Goal: Entertainment & Leisure: Consume media (video, audio)

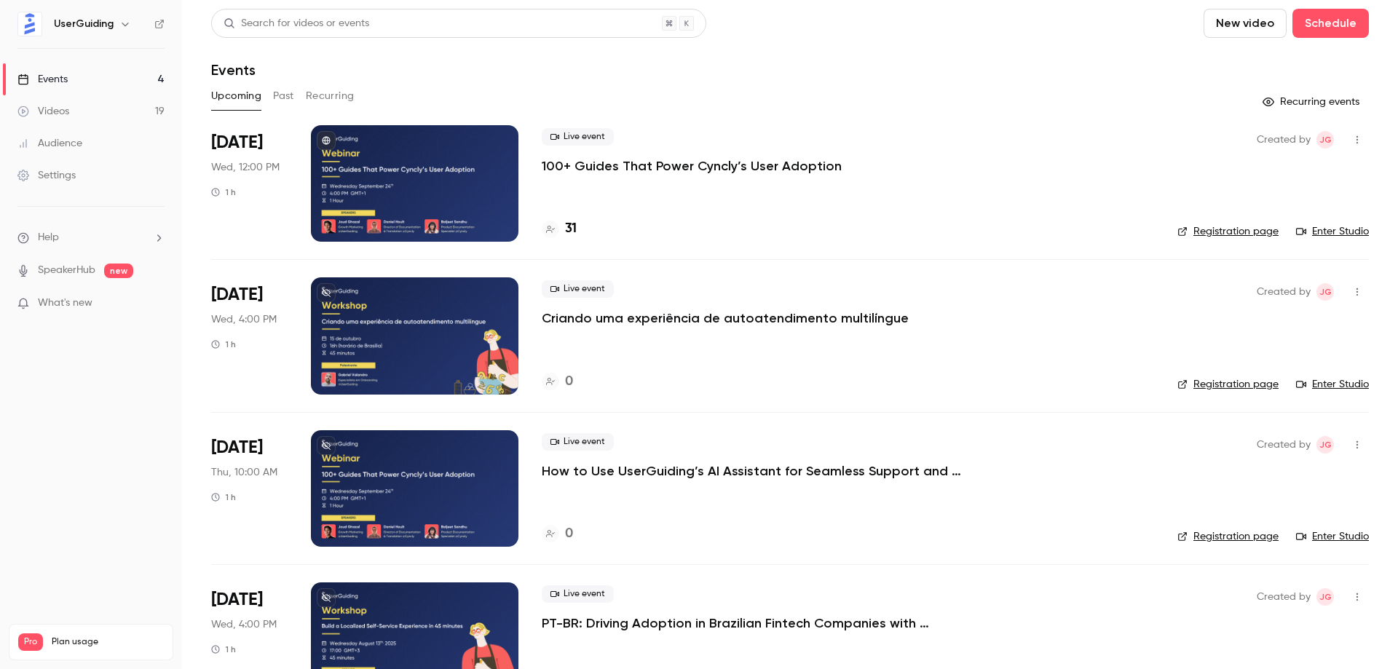
click at [120, 108] on link "Videos 19" at bounding box center [91, 111] width 182 height 32
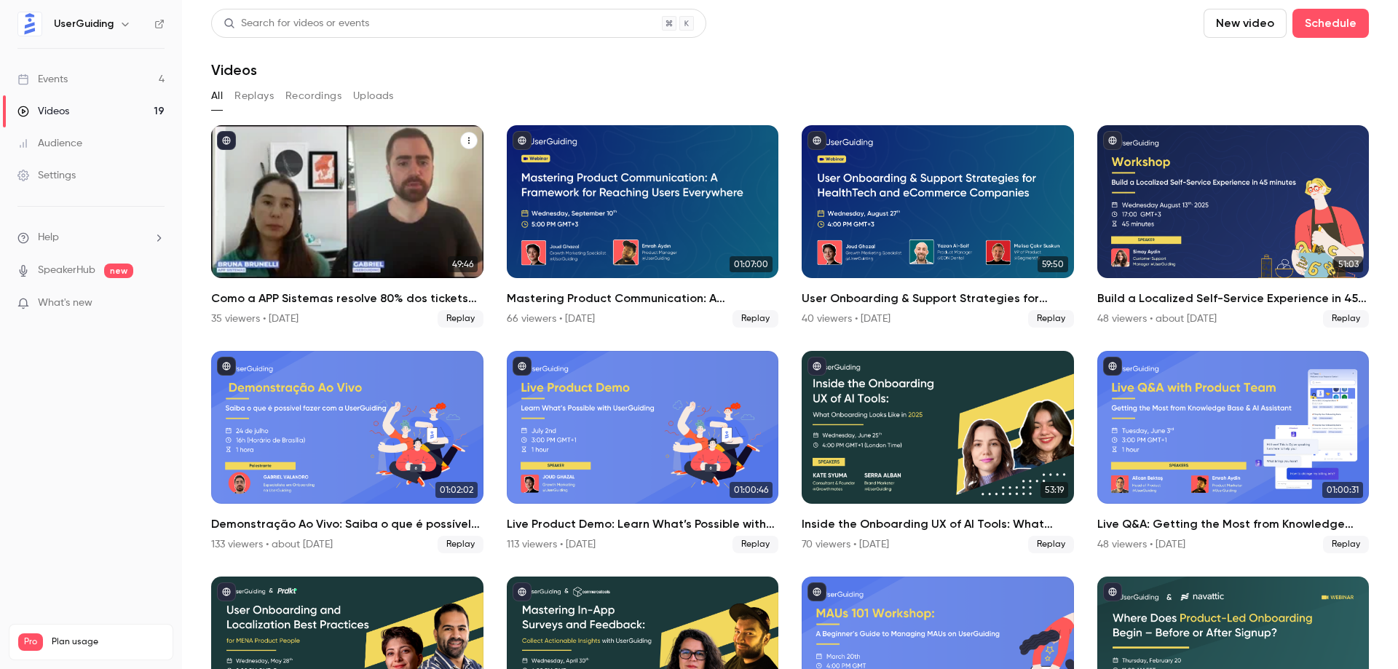
click at [363, 213] on div "Como a APP Sistemas resolve 80% dos tickets de suporte com o Assistente de IA d…" at bounding box center [347, 201] width 272 height 153
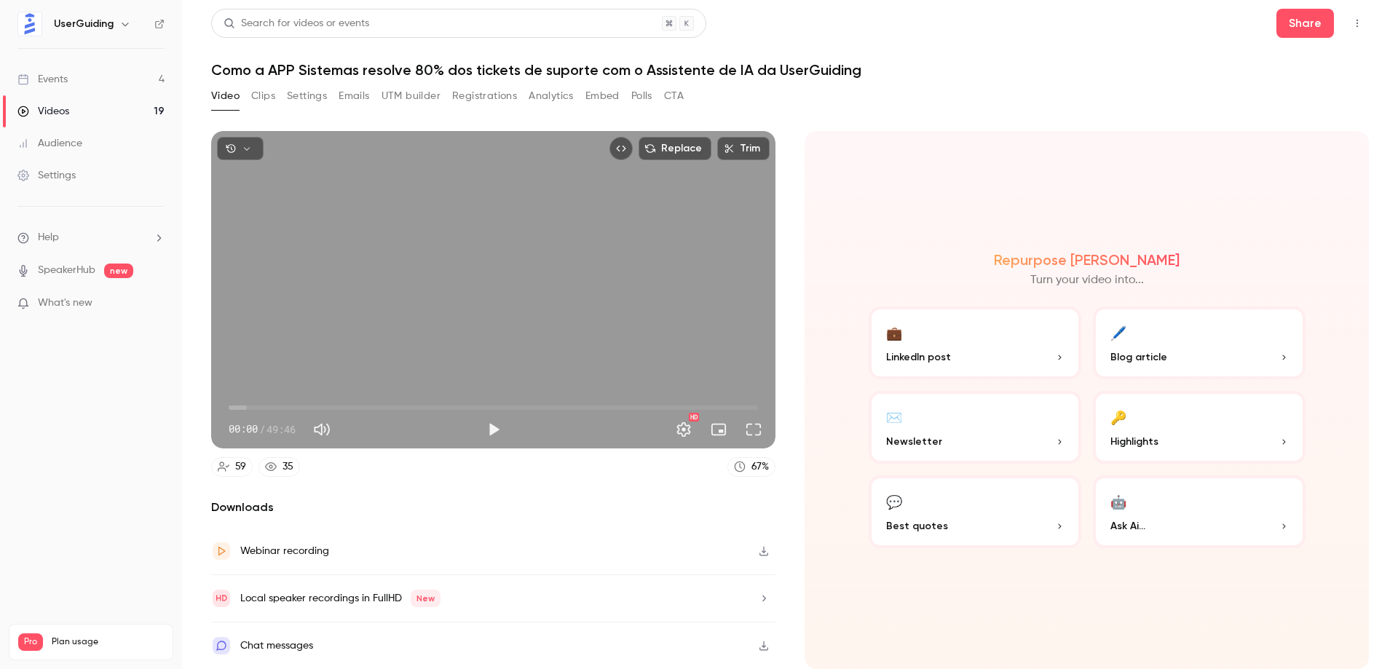
click at [569, 384] on div "Replace Trim 00:00 00:00 / 49:46 HD" at bounding box center [493, 290] width 564 height 318
click at [498, 428] on button "Pause" at bounding box center [493, 429] width 29 height 29
drag, startPoint x: 323, startPoint y: 406, endPoint x: 532, endPoint y: 403, distance: 209.8
click at [532, 403] on span "28:33" at bounding box center [493, 407] width 529 height 23
click at [417, 341] on div "Replace Trim 28:33 28:33 / 49:46 HD" at bounding box center [493, 290] width 564 height 318
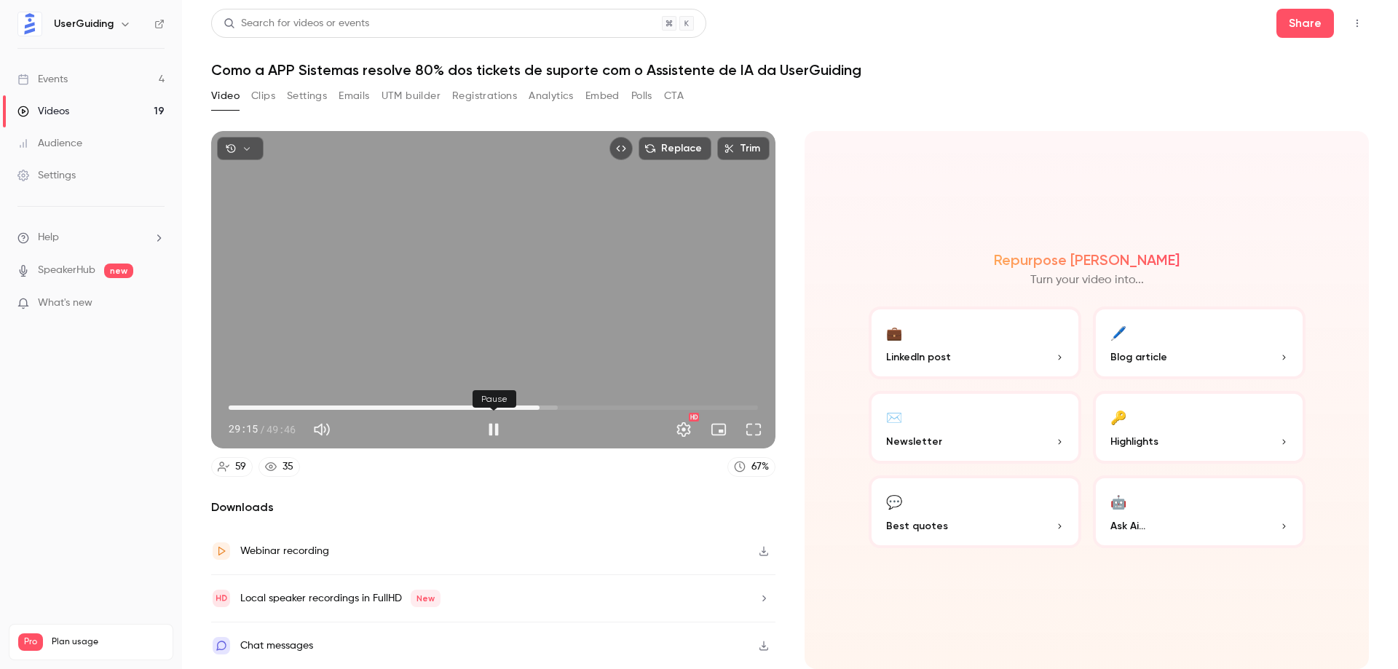
click at [496, 427] on button "Pause" at bounding box center [493, 429] width 29 height 29
click at [526, 406] on span "29:15" at bounding box center [493, 407] width 529 height 23
click at [63, 399] on nav "UserGuiding Events 4 Videos 19 Audience Settings Help SpeakerHub new What's new…" at bounding box center [91, 334] width 182 height 669
drag, startPoint x: 524, startPoint y: 404, endPoint x: 531, endPoint y: 405, distance: 7.3
click at [531, 406] on span "28:25" at bounding box center [531, 408] width 4 height 4
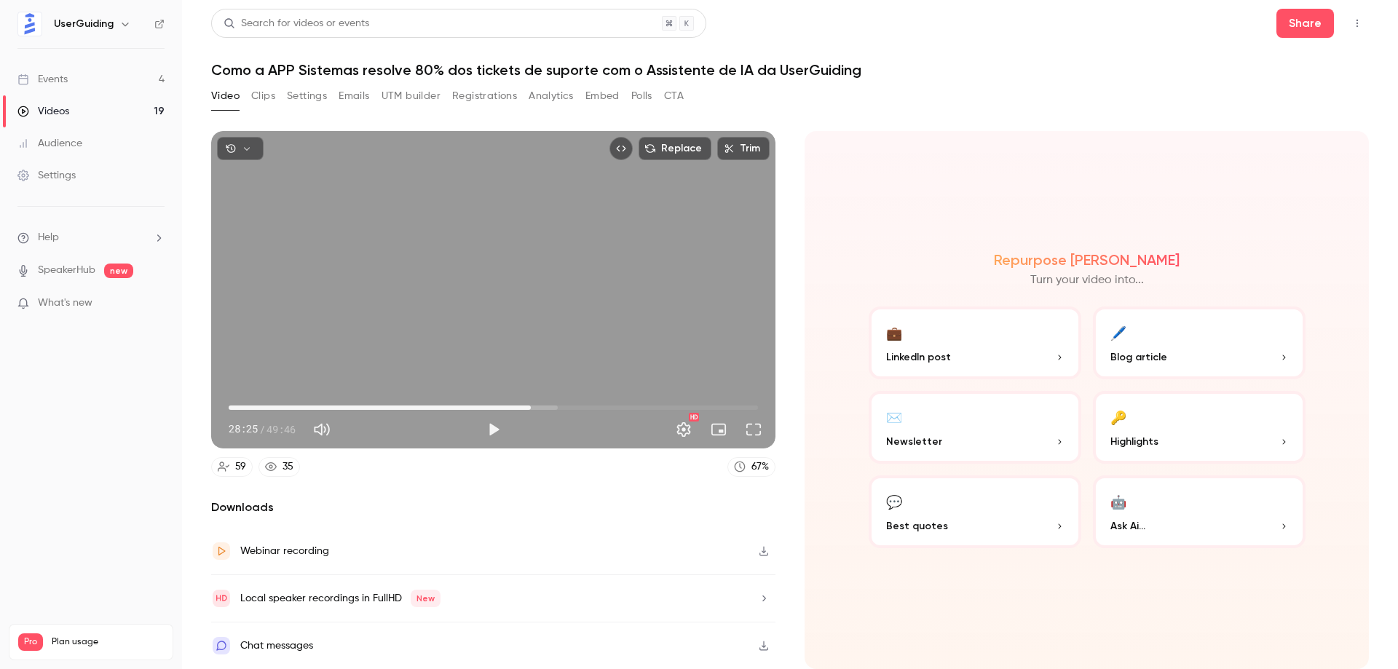
click at [493, 313] on div "Replace Trim 28:25 28:25 / 49:46 HD" at bounding box center [493, 290] width 564 height 318
click at [492, 427] on button "Pause" at bounding box center [493, 429] width 29 height 29
click at [494, 427] on button "Play" at bounding box center [493, 429] width 29 height 29
click at [494, 427] on button "Pause" at bounding box center [493, 429] width 29 height 29
type input "******"
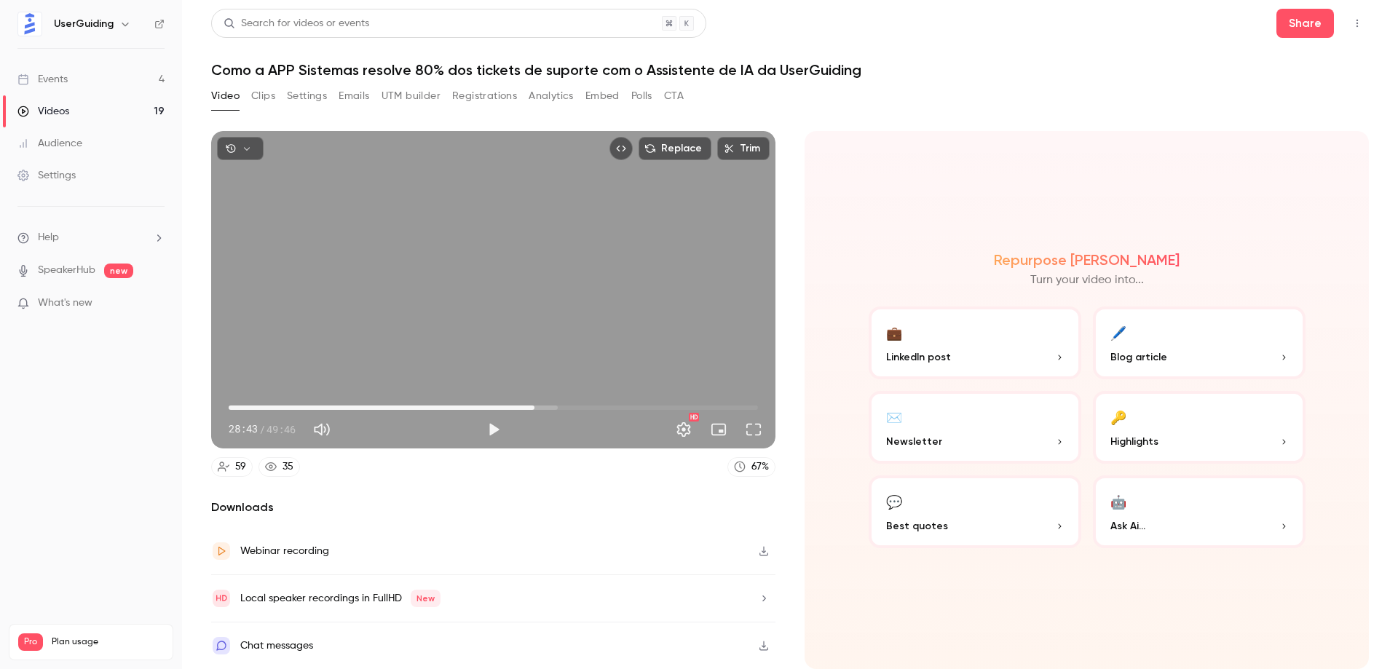
click at [641, 404] on span "28:43" at bounding box center [493, 407] width 529 height 23
click at [639, 406] on span "38:45" at bounding box center [641, 408] width 4 height 4
click at [632, 406] on span "38:00" at bounding box center [633, 408] width 4 height 4
click at [630, 406] on span "37:56" at bounding box center [632, 408] width 4 height 4
click at [628, 406] on span "37:35" at bounding box center [628, 408] width 4 height 4
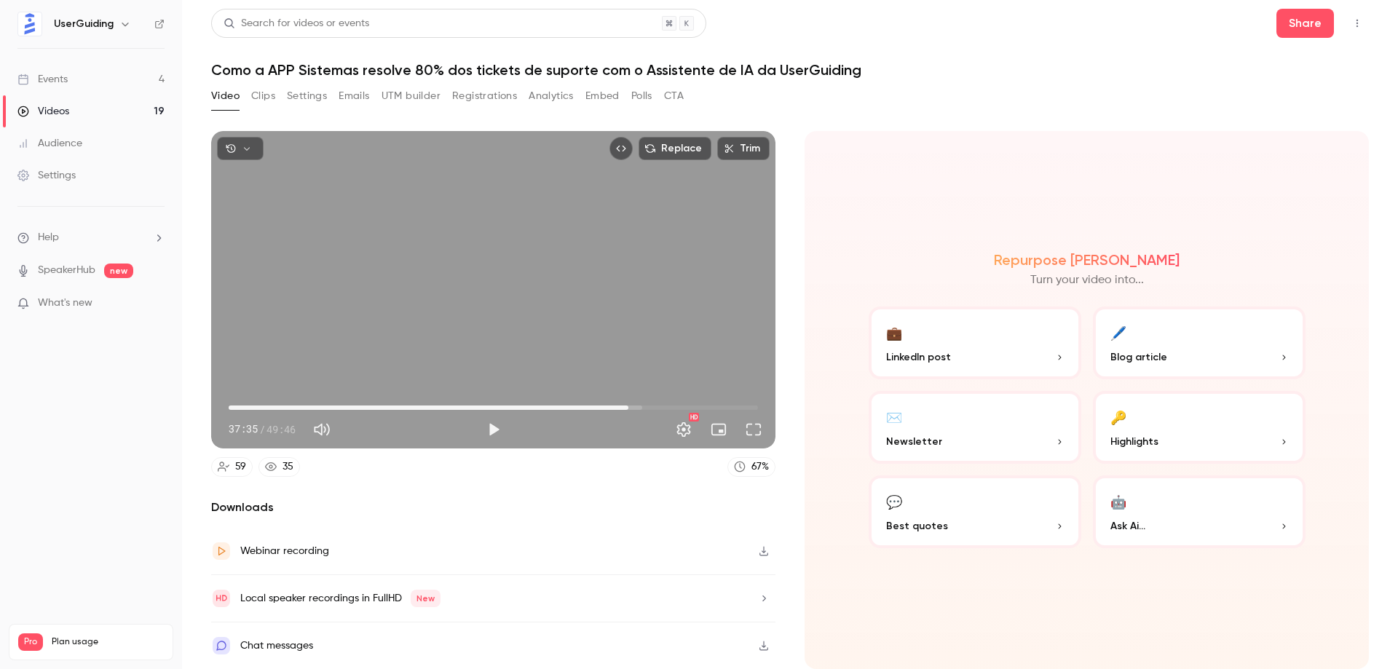
click at [628, 406] on span "37:35" at bounding box center [628, 408] width 4 height 4
click at [494, 428] on button "Play" at bounding box center [493, 429] width 29 height 29
click at [630, 406] on span "37:33" at bounding box center [628, 408] width 4 height 4
click at [634, 406] on span "38:08" at bounding box center [634, 408] width 4 height 4
click at [636, 406] on span "38:08" at bounding box center [634, 408] width 4 height 4
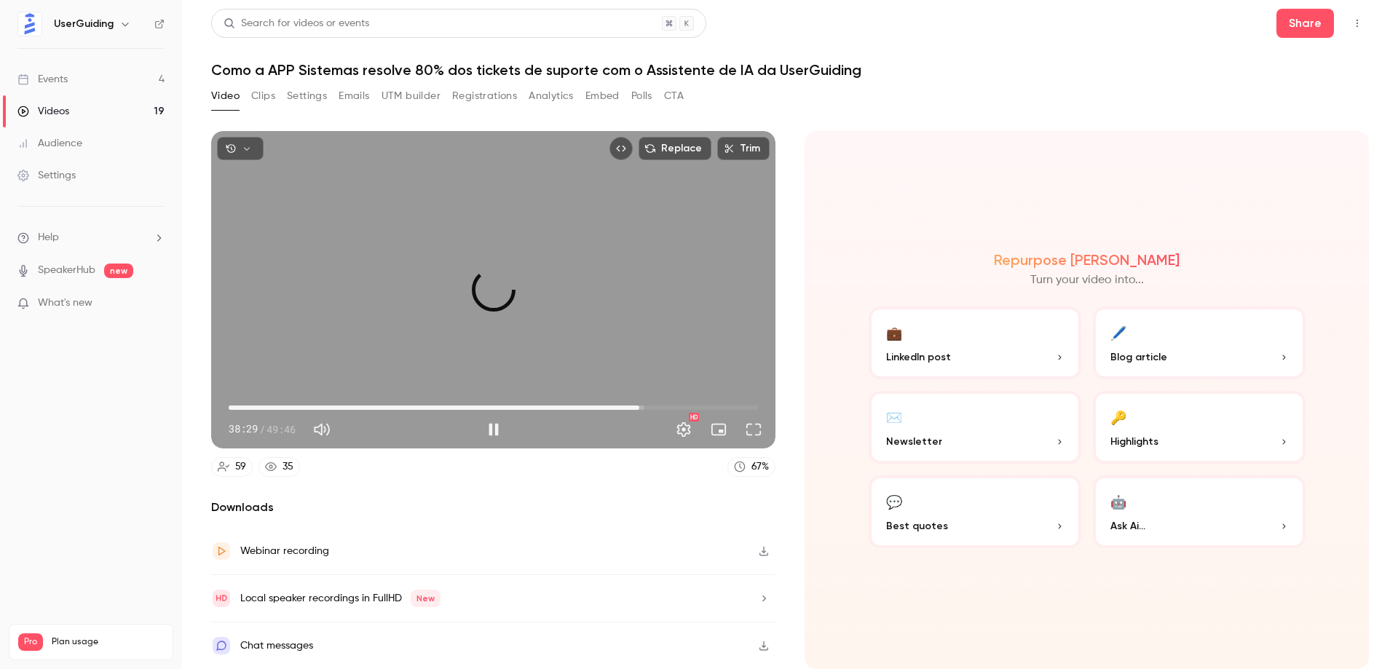
click at [639, 406] on span "38:37" at bounding box center [639, 408] width 4 height 4
click at [500, 427] on button "Pause" at bounding box center [493, 429] width 29 height 29
click at [639, 406] on span "38:44" at bounding box center [641, 408] width 4 height 4
click at [494, 429] on button "Play" at bounding box center [493, 429] width 29 height 29
click at [634, 406] on span "38:18" at bounding box center [636, 408] width 4 height 4
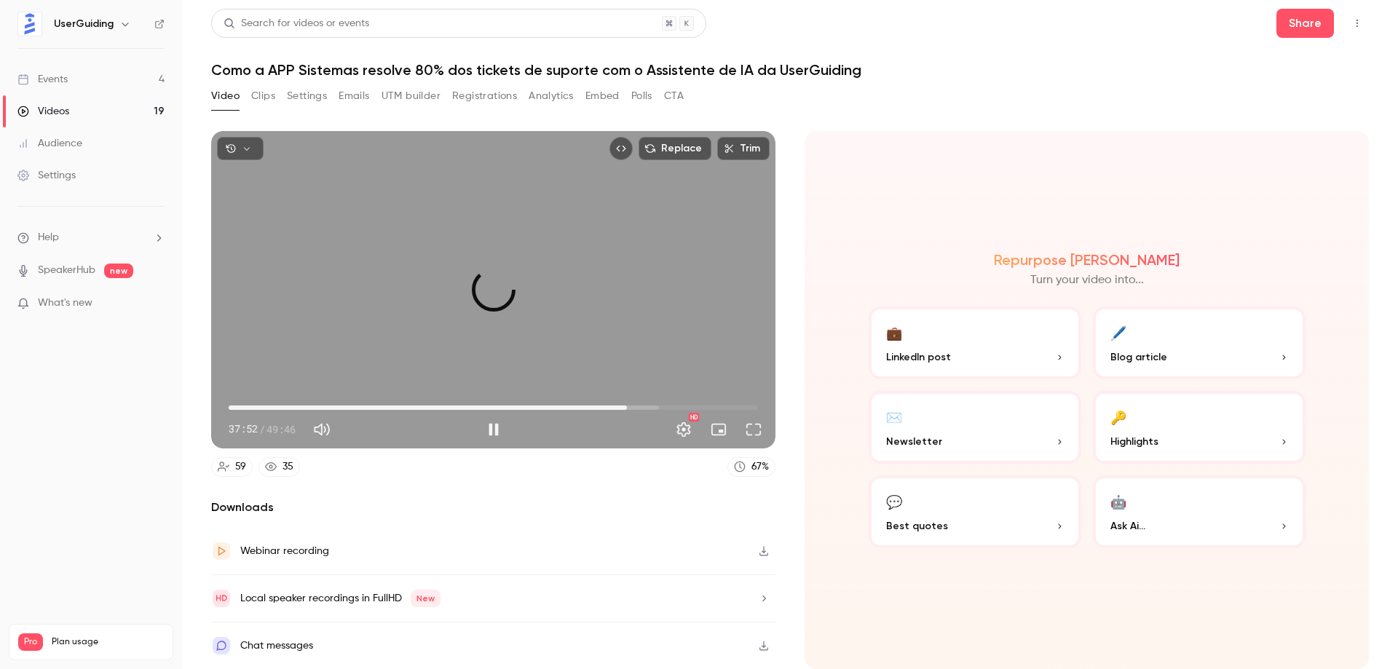
click at [627, 406] on span "37:27" at bounding box center [627, 408] width 4 height 4
click at [494, 430] on button "Pause" at bounding box center [493, 429] width 29 height 29
drag, startPoint x: 639, startPoint y: 405, endPoint x: 626, endPoint y: 406, distance: 12.4
click at [626, 406] on span "37:23" at bounding box center [626, 408] width 4 height 4
click at [489, 430] on button "Play" at bounding box center [493, 429] width 29 height 29
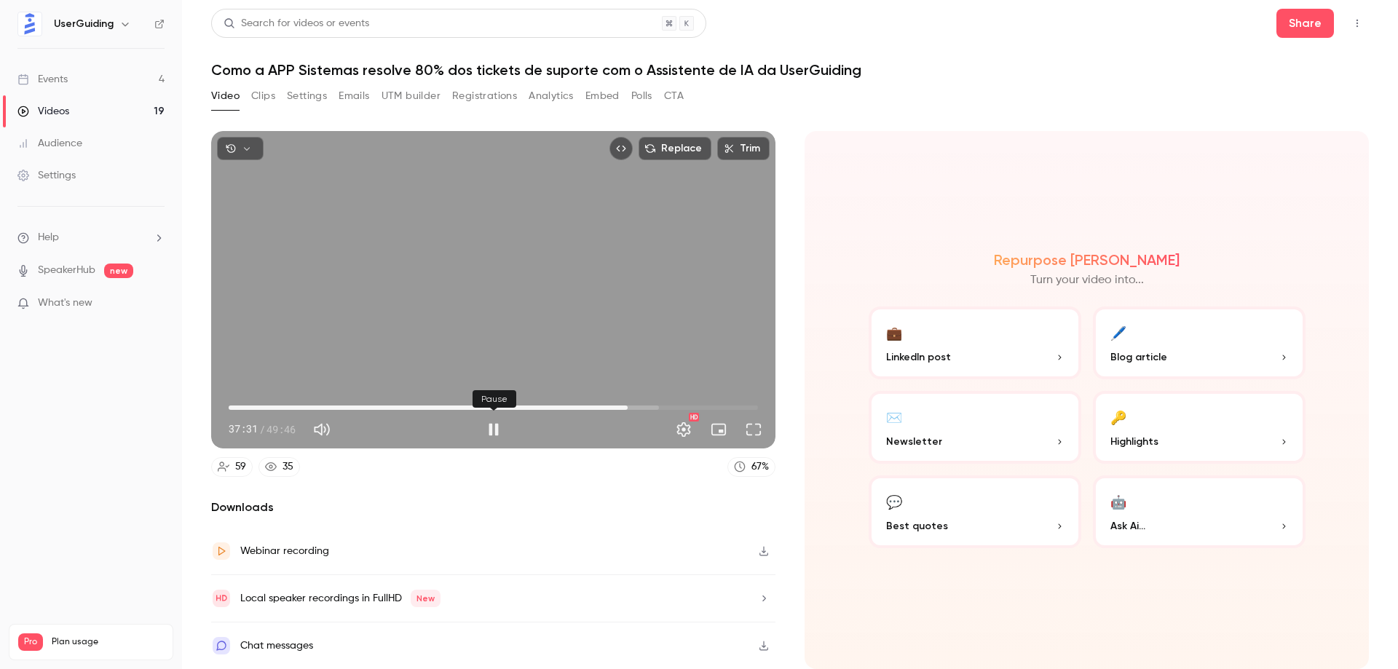
click at [495, 430] on button "Pause" at bounding box center [493, 429] width 29 height 29
click at [630, 406] on span "37:31" at bounding box center [628, 408] width 4 height 4
click at [634, 406] on span "38:04" at bounding box center [633, 408] width 4 height 4
click at [495, 429] on button "Play" at bounding box center [493, 429] width 29 height 29
click at [493, 431] on button "Pause" at bounding box center [493, 429] width 29 height 29
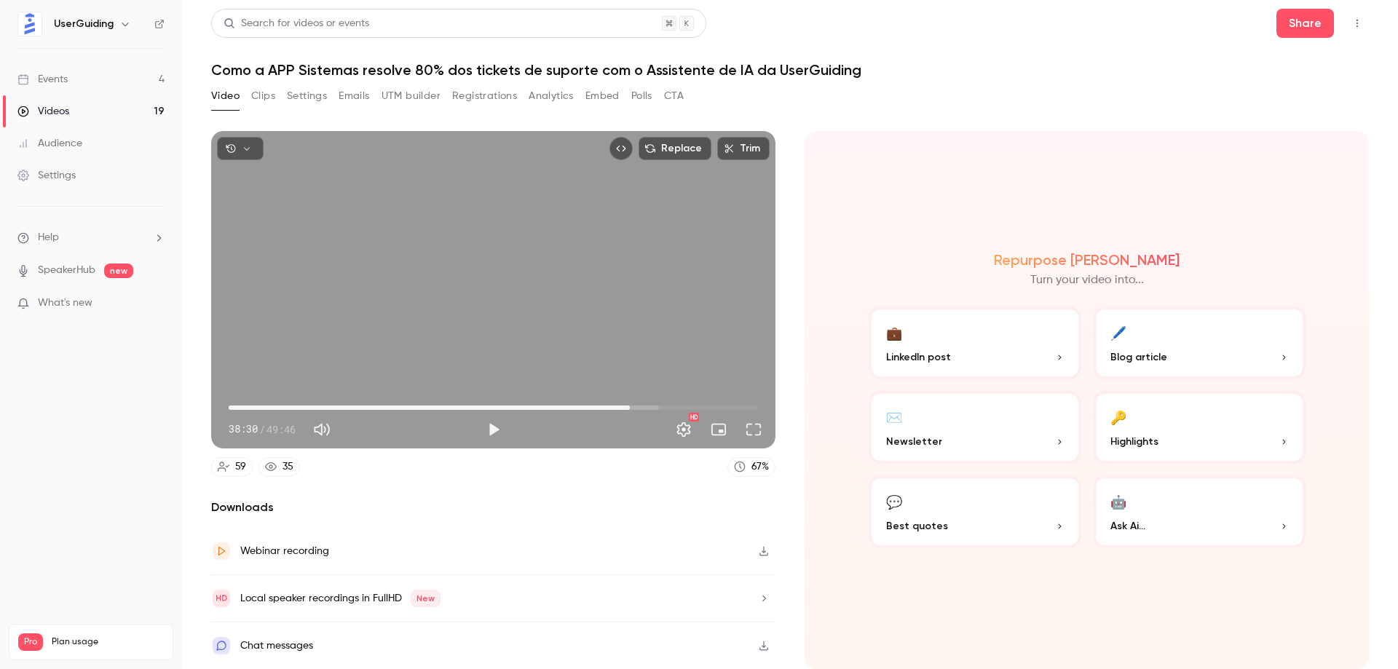
click at [630, 406] on span "37:43" at bounding box center [493, 407] width 529 height 23
click at [628, 406] on span "37:43" at bounding box center [630, 408] width 4 height 4
click at [626, 406] on span "37:31" at bounding box center [628, 408] width 4 height 4
click at [627, 406] on span "37:19" at bounding box center [625, 408] width 4 height 4
click at [628, 406] on span "37:27" at bounding box center [627, 408] width 4 height 4
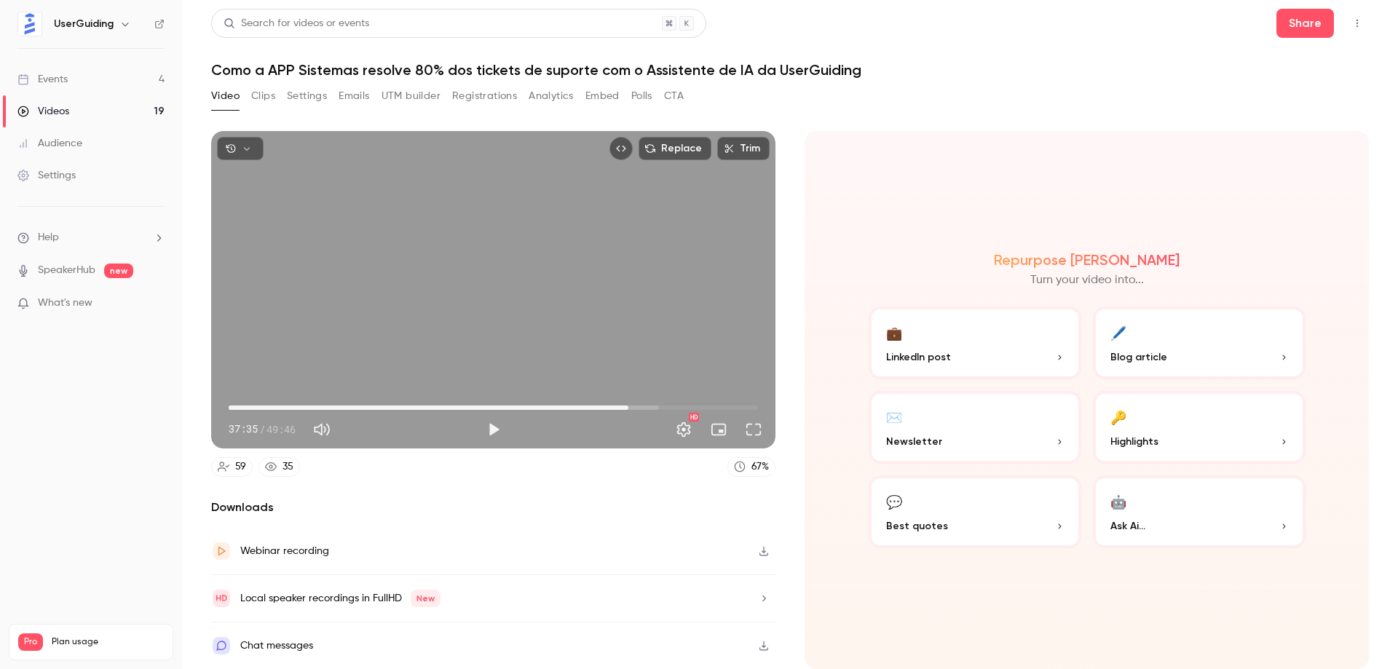
click at [628, 406] on span "37:35" at bounding box center [628, 408] width 4 height 4
click at [627, 406] on span "37:31" at bounding box center [628, 408] width 4 height 4
click at [562, 289] on div "Replace Trim 37:27 37:27 / 49:46 HD" at bounding box center [493, 290] width 564 height 318
click at [530, 288] on div "Replace Trim 37:29 37:29 / 49:46 HD" at bounding box center [493, 290] width 564 height 318
click at [58, 403] on nav "UserGuiding Events 4 Videos 19 Audience Settings Help SpeakerHub new What's new…" at bounding box center [91, 334] width 182 height 669
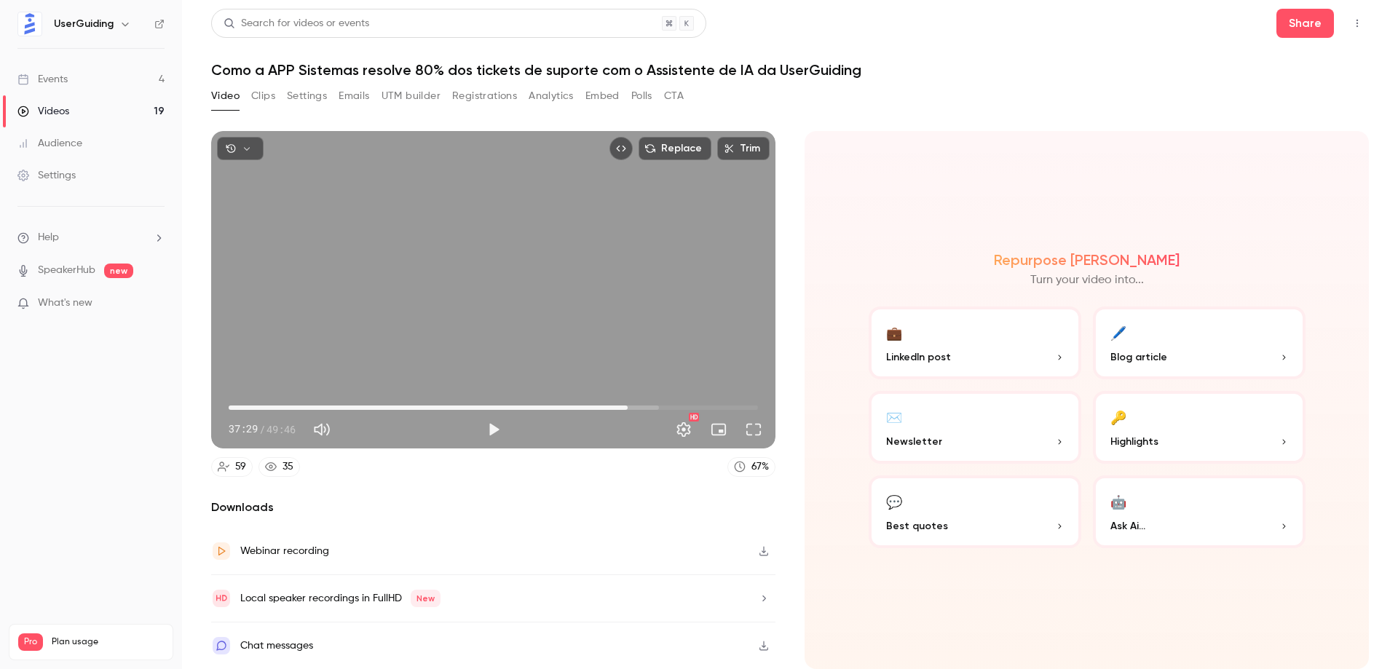
click at [484, 406] on span "37:29" at bounding box center [493, 407] width 529 height 23
click at [486, 406] on span "24:02" at bounding box center [484, 408] width 4 height 4
click at [499, 403] on span "25:20" at bounding box center [493, 407] width 529 height 23
click at [506, 405] on span "25:24" at bounding box center [493, 407] width 529 height 23
click at [508, 406] on span "26:05" at bounding box center [506, 408] width 4 height 4
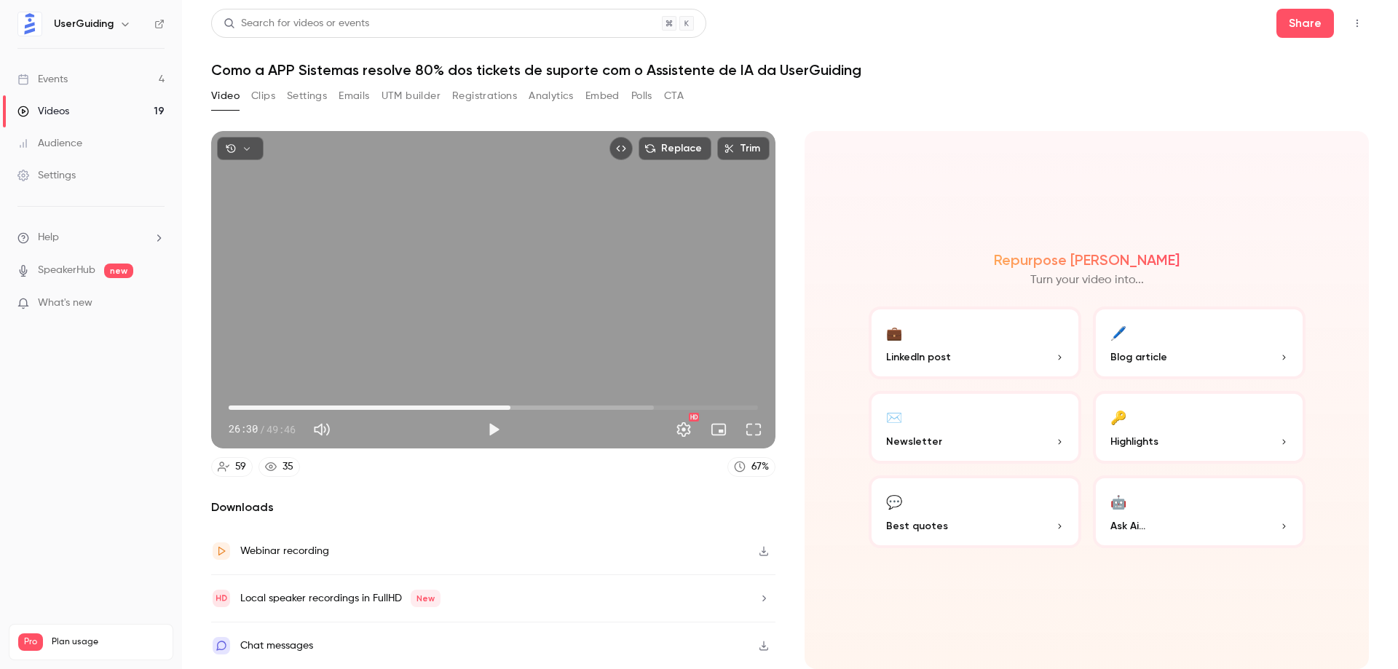
click at [513, 406] on span "26:30" at bounding box center [510, 408] width 4 height 4
click at [518, 406] on span "27:15" at bounding box center [518, 408] width 4 height 4
click at [5, 409] on nav "UserGuiding Events 4 Videos 19 Audience Settings Help SpeakerHub new What's new…" at bounding box center [91, 334] width 182 height 669
click at [436, 405] on span "27:15" at bounding box center [493, 407] width 529 height 23
click at [460, 403] on span "21:46" at bounding box center [493, 407] width 529 height 23
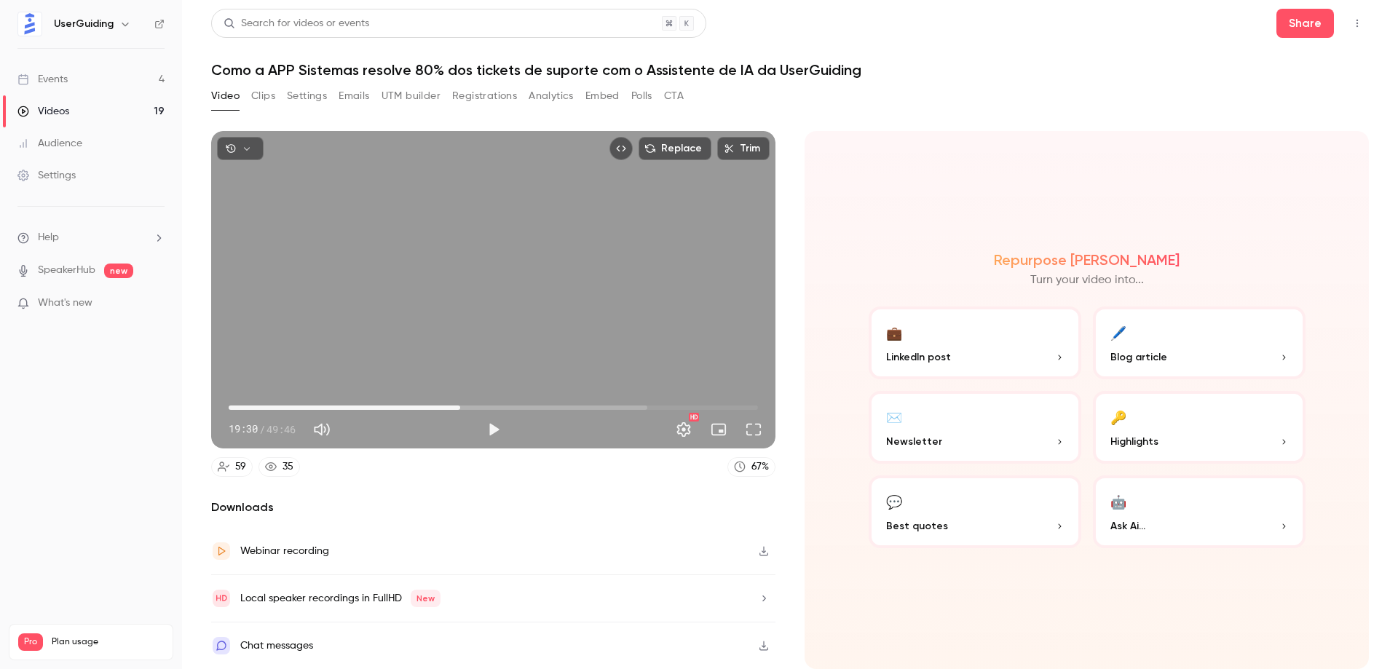
click at [483, 403] on span "21:46" at bounding box center [493, 407] width 529 height 23
click at [485, 406] on span "23:53" at bounding box center [483, 408] width 4 height 4
click at [496, 406] on span "25:07" at bounding box center [496, 408] width 4 height 4
click at [506, 404] on span "25:07" at bounding box center [493, 407] width 529 height 23
click at [518, 405] on span "26:05" at bounding box center [493, 407] width 529 height 23
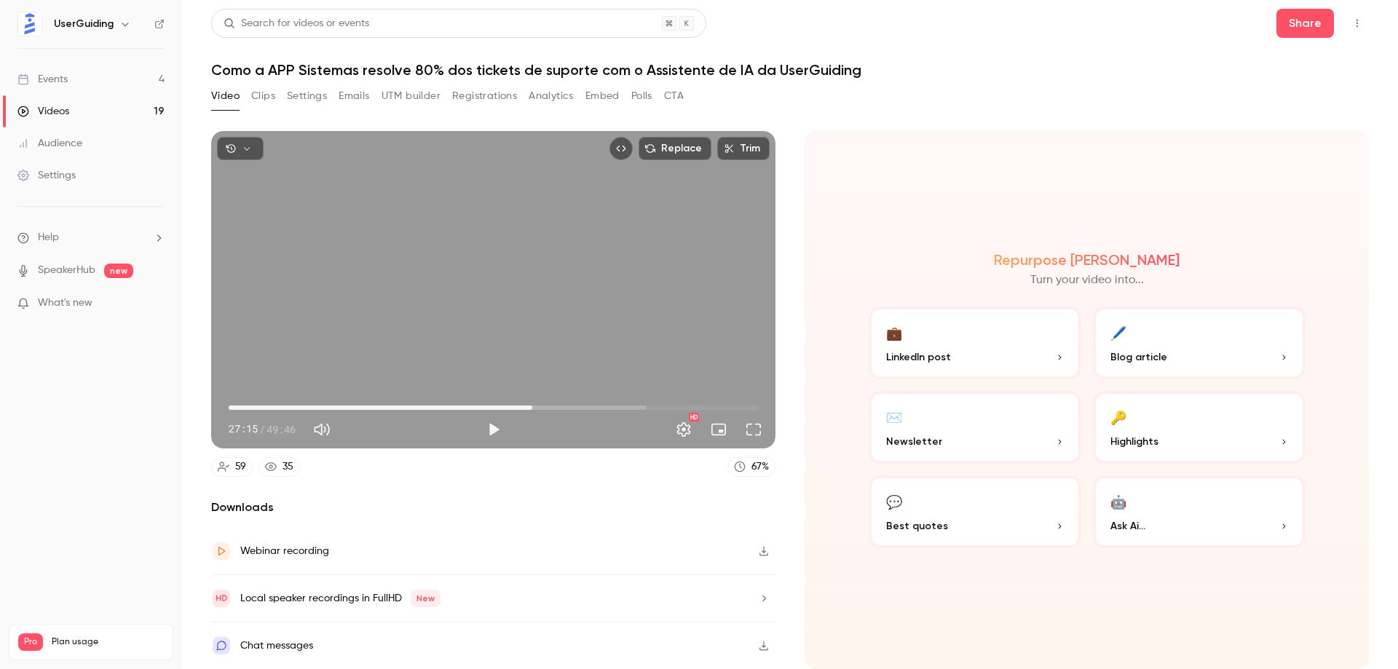
click at [532, 406] on span "28:33" at bounding box center [493, 407] width 529 height 23
click at [551, 406] on span "30:15" at bounding box center [493, 407] width 529 height 23
click at [556, 406] on span "30:48" at bounding box center [556, 408] width 4 height 4
click at [567, 406] on span "30:48" at bounding box center [493, 407] width 529 height 23
click at [569, 406] on span "31:46" at bounding box center [566, 408] width 4 height 4
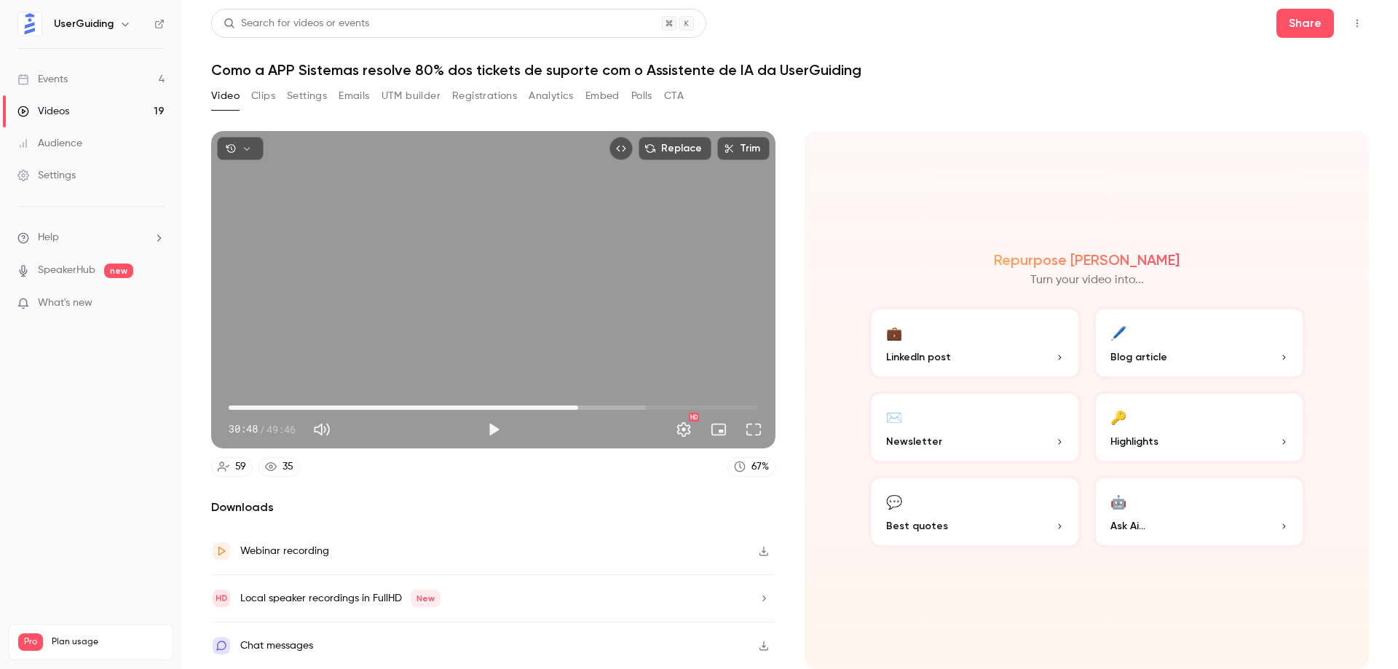
click at [578, 406] on span "32:52" at bounding box center [493, 407] width 529 height 23
click at [586, 406] on span "32:52" at bounding box center [493, 407] width 529 height 23
click at [503, 349] on div "Replace Trim 33:37 33:37 / 49:46 HD" at bounding box center [493, 290] width 564 height 318
click at [494, 423] on button "Pause" at bounding box center [493, 429] width 29 height 29
click at [57, 395] on nav "UserGuiding Events 4 Videos 19 Audience Settings Help SpeakerHub new What's new…" at bounding box center [91, 334] width 182 height 669
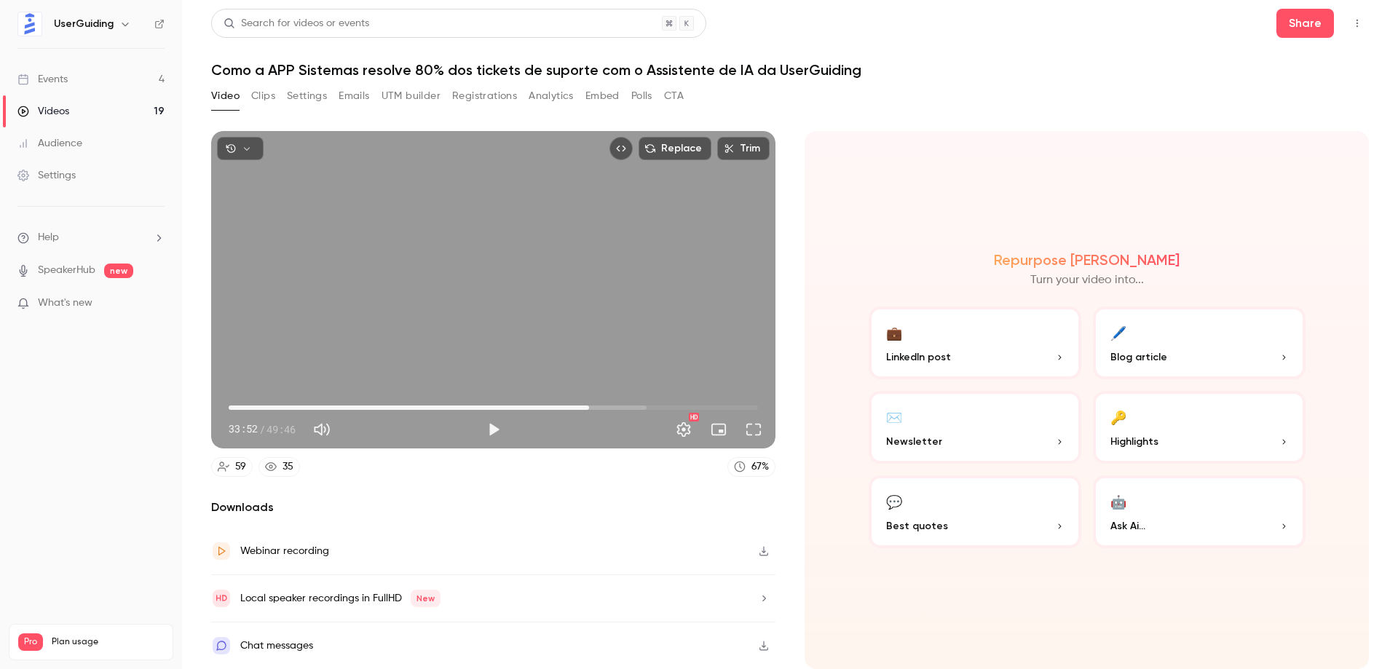
click at [82, 393] on nav "UserGuiding Events 4 Videos 19 Audience Settings Help SpeakerHub new What's new…" at bounding box center [91, 334] width 182 height 669
click at [588, 406] on span "33:49" at bounding box center [588, 408] width 4 height 4
click at [585, 406] on span "33:29" at bounding box center [585, 408] width 4 height 4
click at [581, 406] on span "33:08" at bounding box center [581, 408] width 4 height 4
click at [382, 338] on div "Replace Trim 33:08 33:08 / 49:46 HD" at bounding box center [493, 290] width 564 height 318
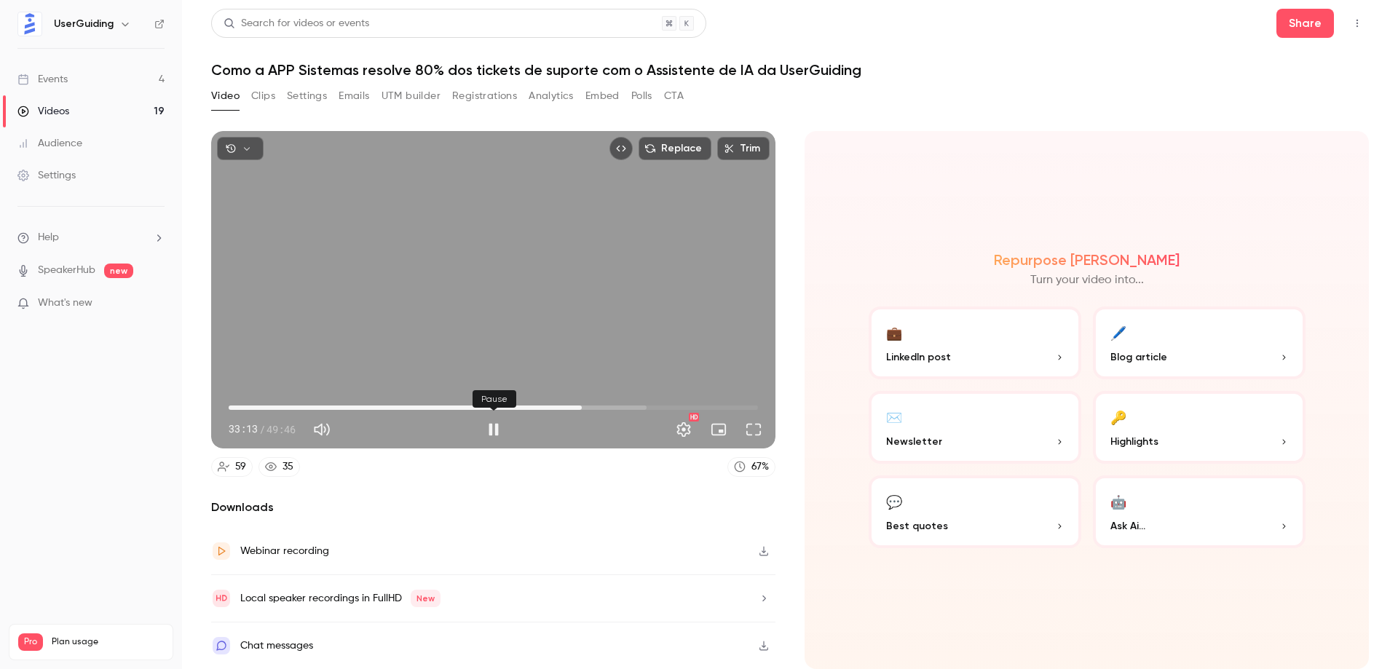
click at [499, 429] on button "Pause" at bounding box center [493, 429] width 29 height 29
click at [499, 429] on button "Play" at bounding box center [493, 429] width 29 height 29
click at [498, 429] on button "Pause" at bounding box center [493, 429] width 29 height 29
click at [685, 427] on button "Settings" at bounding box center [683, 429] width 29 height 29
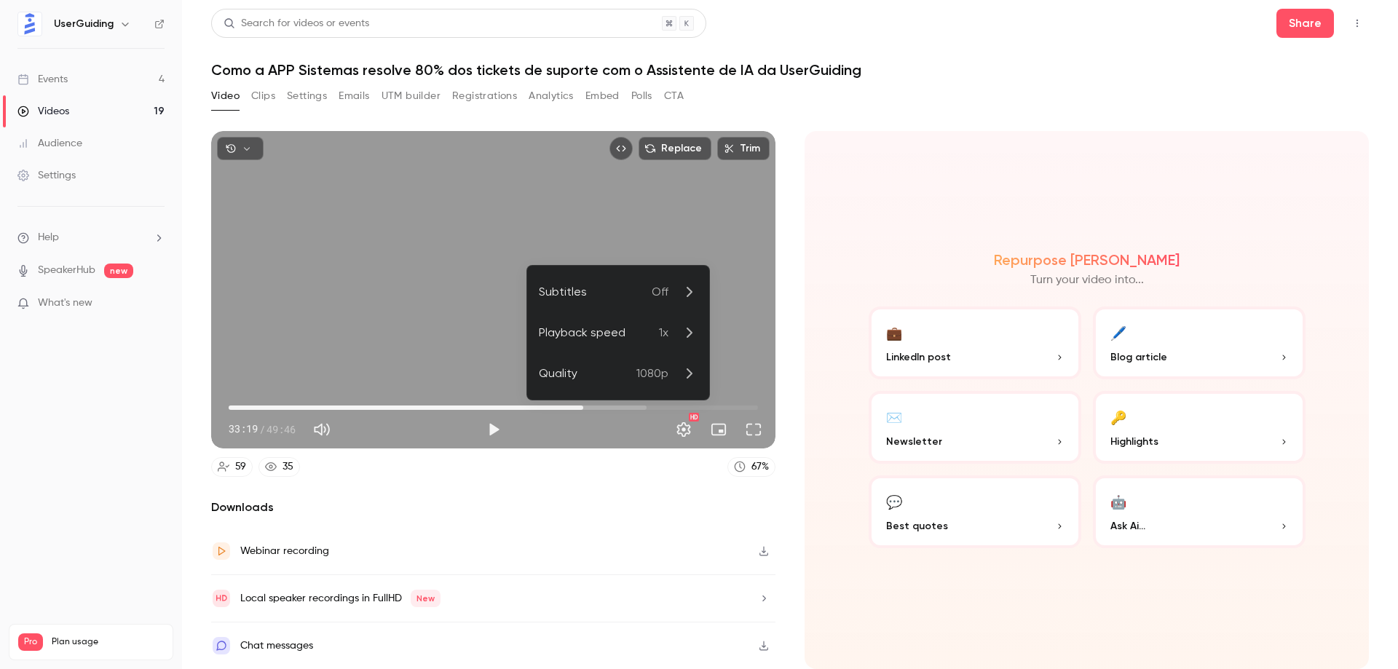
click at [689, 331] on icon at bounding box center [690, 333] width 6 height 10
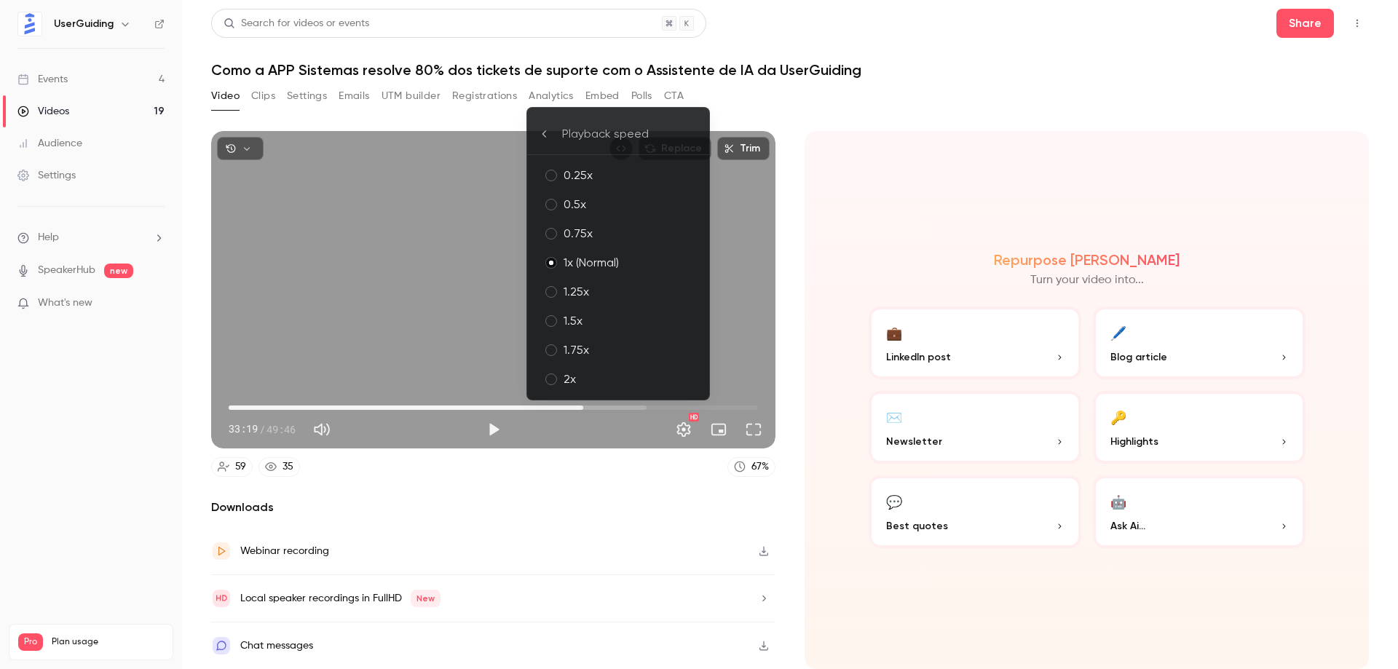
click at [611, 293] on div "1.25x" at bounding box center [631, 291] width 134 height 17
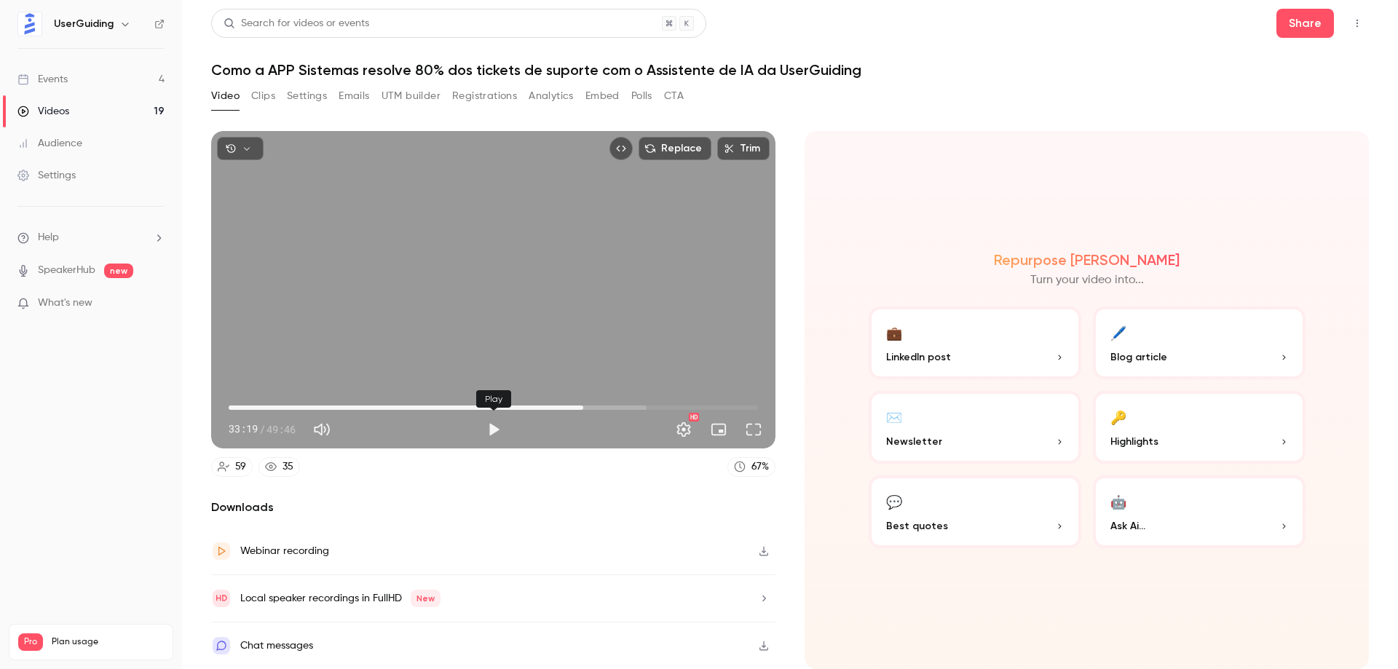
click at [495, 430] on button "Play" at bounding box center [493, 429] width 29 height 29
click at [497, 427] on button "Pause" at bounding box center [493, 429] width 29 height 29
click at [888, 115] on div "Replace Trim 33:24 33:24 / 49:46 HD 59 35 67 % Downloads Webinar recording Loca…" at bounding box center [790, 373] width 1158 height 519
drag, startPoint x: 584, startPoint y: 408, endPoint x: 607, endPoint y: 407, distance: 23.3
click at [607, 407] on span "35:36" at bounding box center [607, 408] width 4 height 4
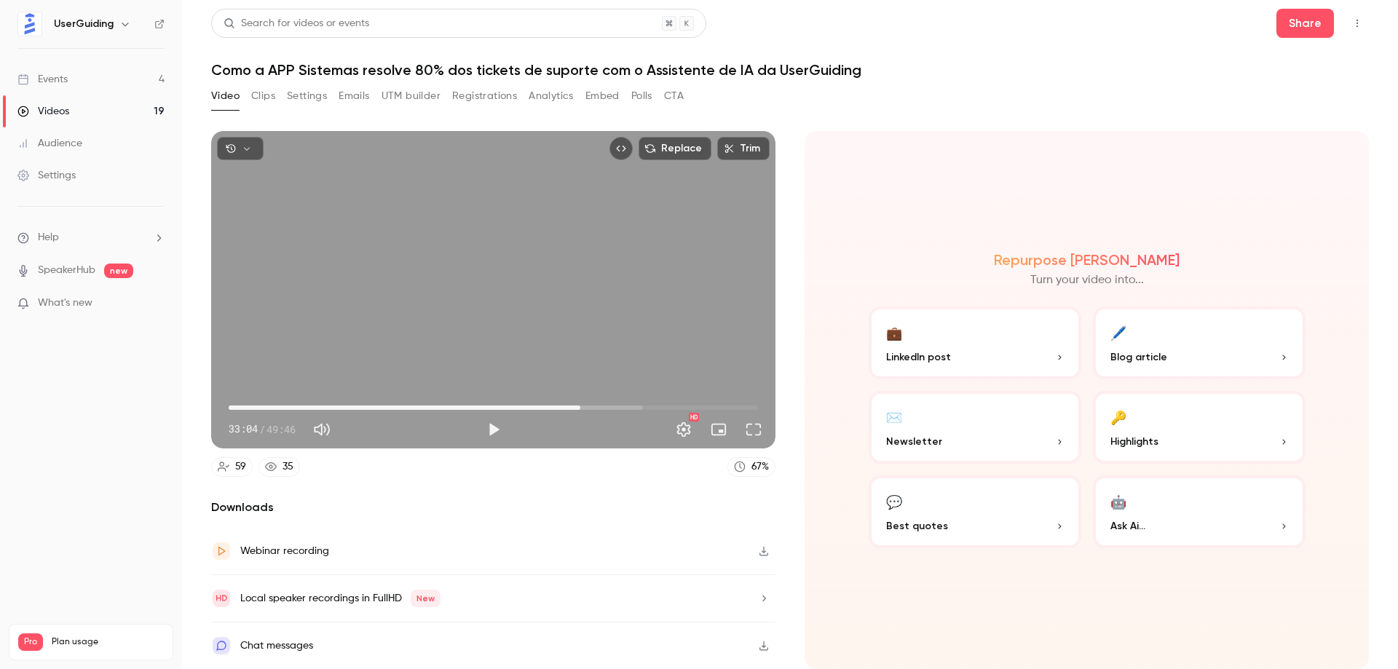
drag, startPoint x: 600, startPoint y: 406, endPoint x: 580, endPoint y: 405, distance: 19.7
click at [580, 406] on span "33:04" at bounding box center [580, 408] width 4 height 4
click at [496, 433] on button "Play" at bounding box center [493, 429] width 29 height 29
click at [492, 426] on button "Pause" at bounding box center [493, 429] width 29 height 29
click at [494, 426] on button "Play" at bounding box center [493, 429] width 29 height 29
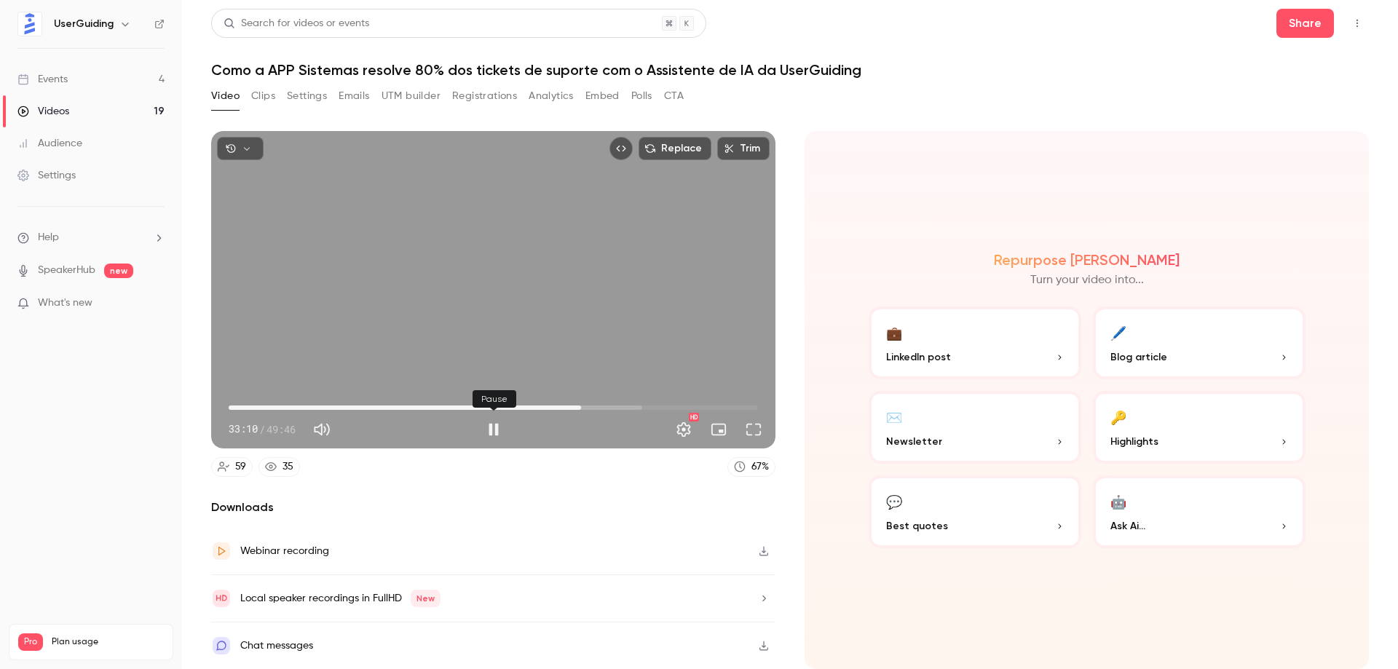
click at [494, 426] on button "Pause" at bounding box center [493, 429] width 29 height 29
click at [495, 430] on button "Play" at bounding box center [493, 429] width 29 height 29
click at [495, 430] on button "Pause" at bounding box center [493, 429] width 29 height 29
click at [579, 406] on span "32:56" at bounding box center [579, 408] width 4 height 4
click at [578, 406] on span "32:52" at bounding box center [578, 408] width 4 height 4
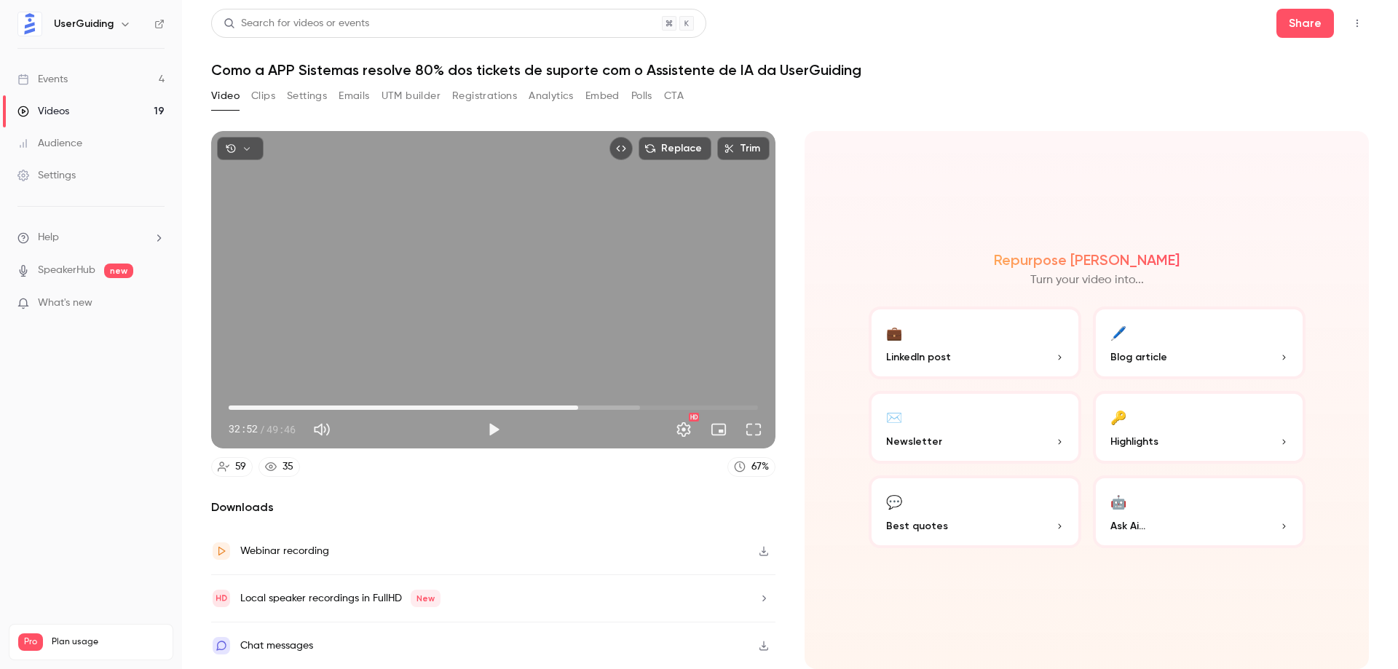
click at [492, 427] on button "Play" at bounding box center [493, 429] width 29 height 29
click at [579, 408] on span "32:55" at bounding box center [579, 408] width 4 height 4
click at [494, 430] on button "Pause" at bounding box center [493, 429] width 29 height 29
click at [581, 406] on span "33:08" at bounding box center [581, 408] width 4 height 4
click at [582, 409] on span "33:12" at bounding box center [582, 408] width 4 height 4
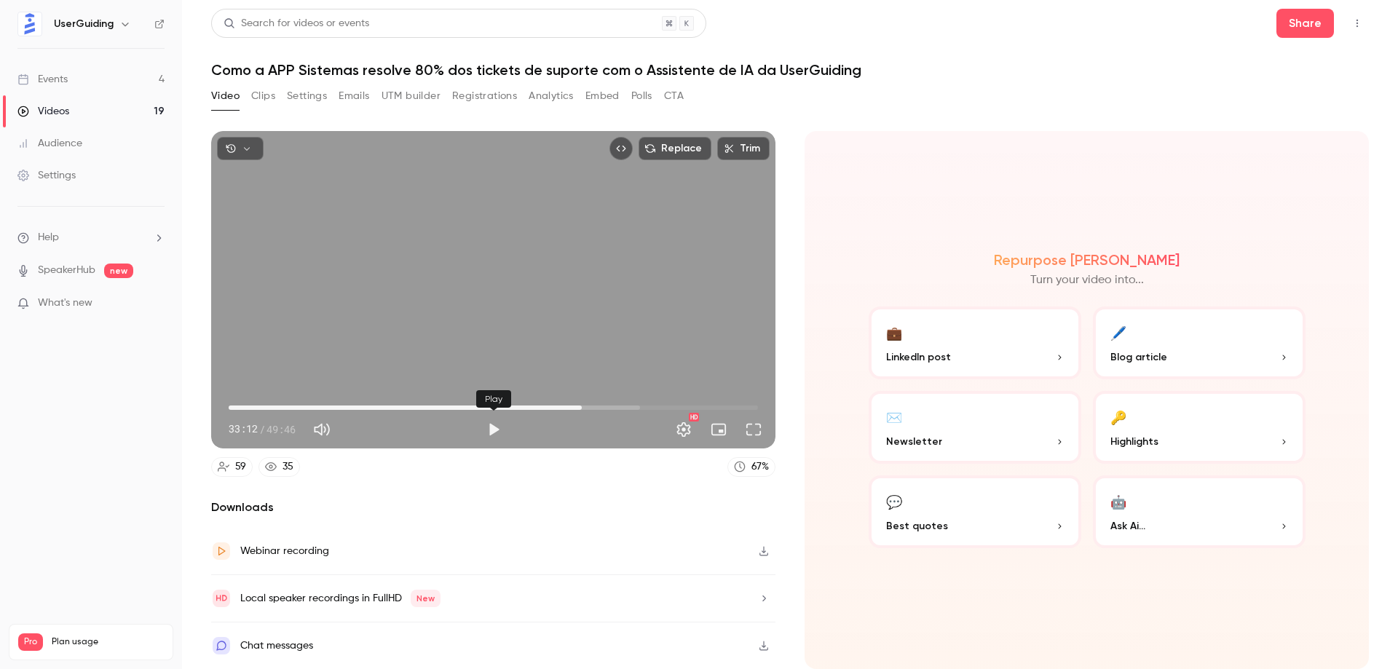
click at [500, 428] on button "Play" at bounding box center [493, 429] width 29 height 29
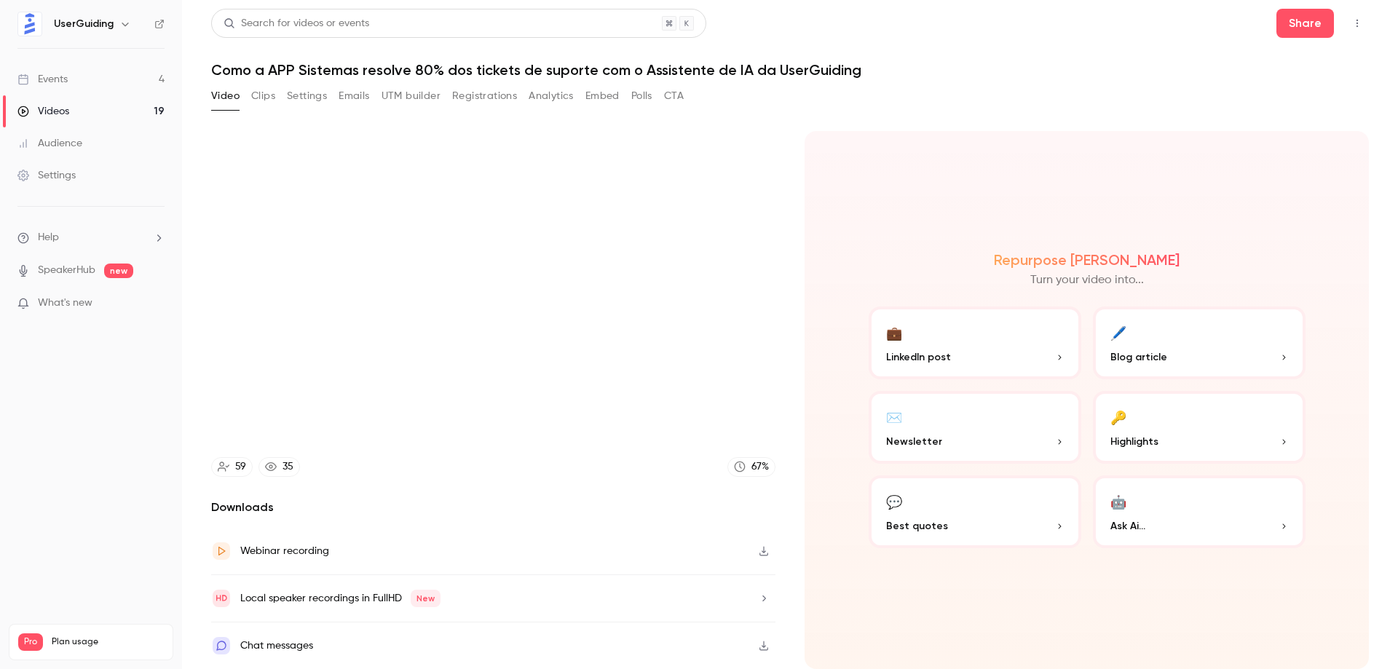
click at [499, 429] on video at bounding box center [493, 290] width 564 height 318
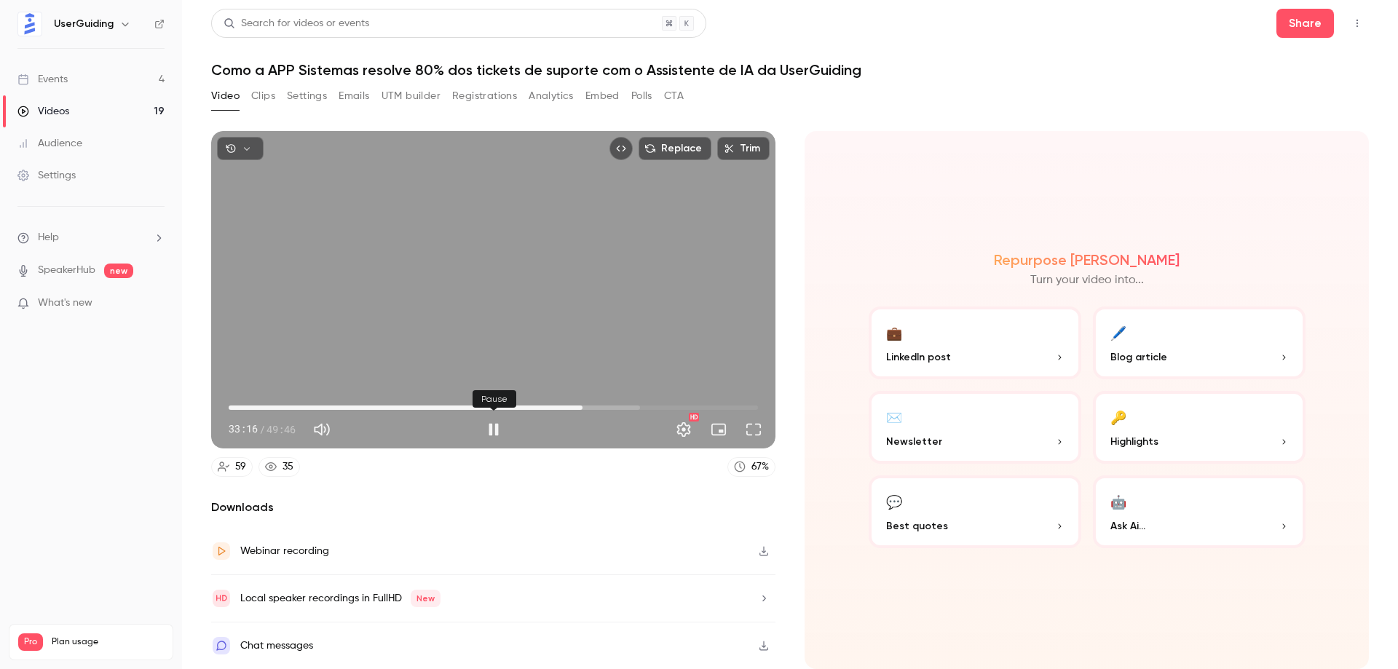
click at [498, 427] on button "Pause" at bounding box center [493, 429] width 29 height 29
click at [494, 431] on button "Play" at bounding box center [493, 429] width 29 height 29
click at [493, 433] on button "Pause" at bounding box center [493, 429] width 29 height 29
click at [686, 431] on button "Settings" at bounding box center [683, 429] width 29 height 29
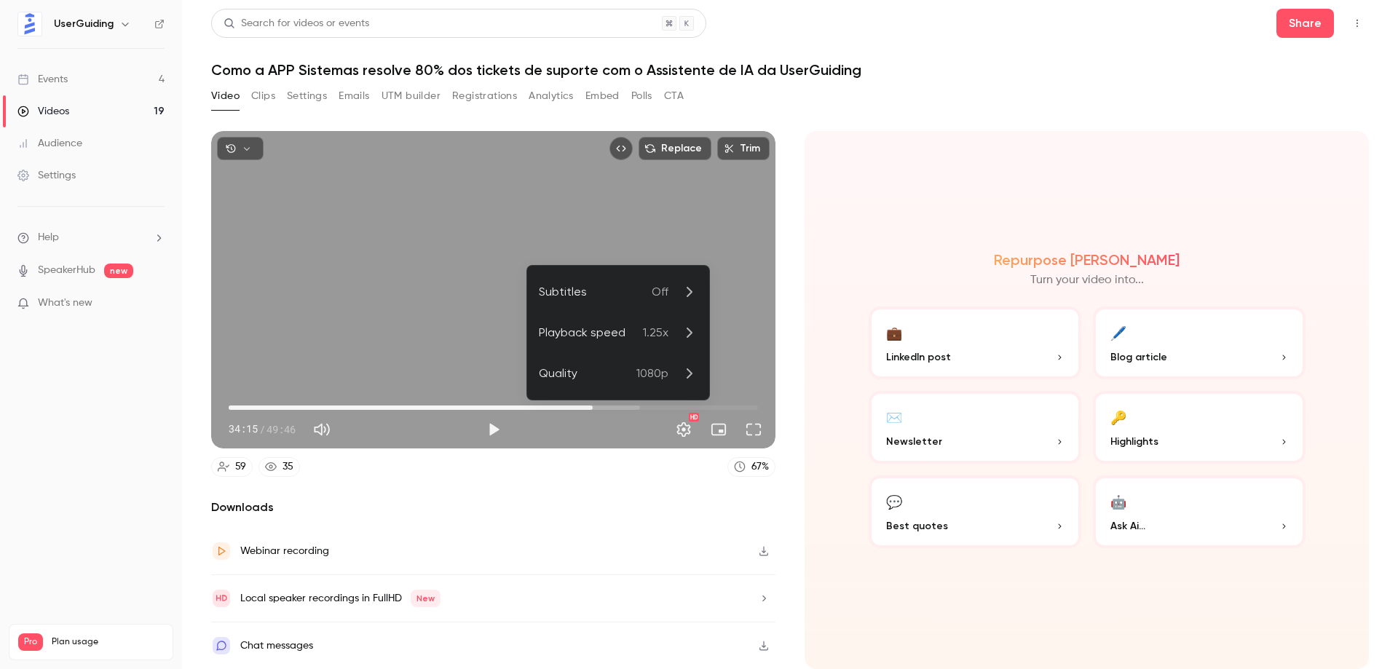
click at [689, 432] on div at bounding box center [699, 334] width 1398 height 669
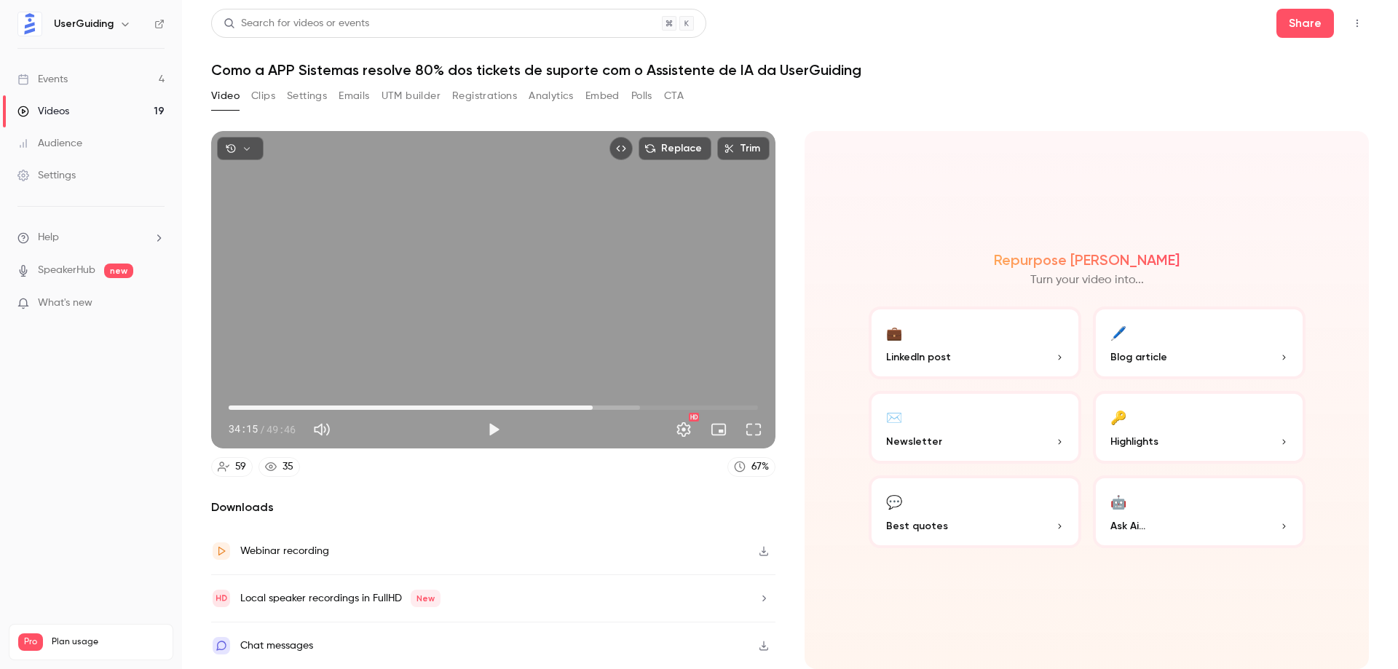
click at [938, 52] on header "Search for videos or events Share Como a APP Sistemas resolve 80% dos tickets d…" at bounding box center [790, 44] width 1158 height 70
click at [931, 54] on header "Search for videos or events Share Como a APP Sistemas resolve 80% dos tickets d…" at bounding box center [790, 44] width 1158 height 70
click at [591, 406] on span "34:15" at bounding box center [593, 408] width 4 height 4
click at [494, 431] on button "Play" at bounding box center [493, 429] width 29 height 29
click at [496, 427] on button "Pause" at bounding box center [493, 429] width 29 height 29
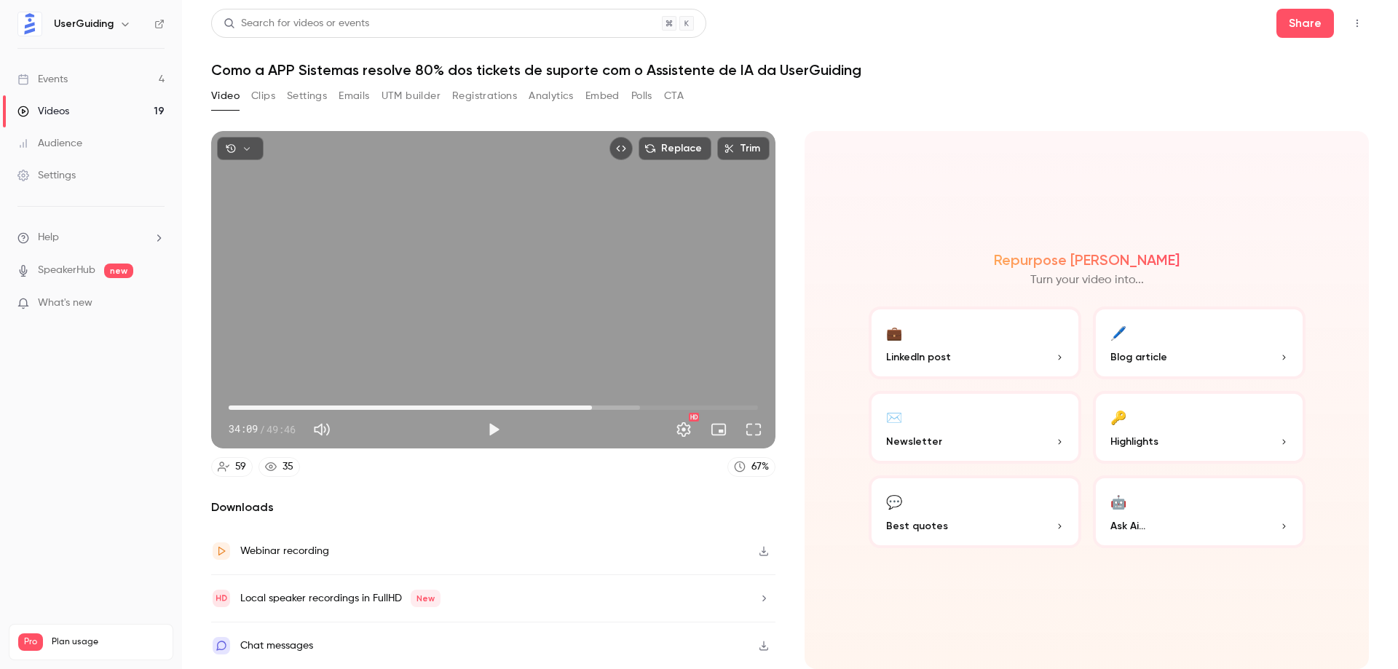
click at [905, 69] on h1 "Como a APP Sistemas resolve 80% dos tickets de suporte com o Assistente de IA d…" at bounding box center [790, 69] width 1158 height 17
click at [928, 63] on h1 "Como a APP Sistemas resolve 80% dos tickets de suporte com o Assistente de IA d…" at bounding box center [790, 69] width 1158 height 17
click at [588, 407] on span "33:49" at bounding box center [588, 408] width 4 height 4
click at [493, 427] on button "Play" at bounding box center [493, 429] width 29 height 29
click at [678, 423] on button "Settings" at bounding box center [683, 429] width 29 height 29
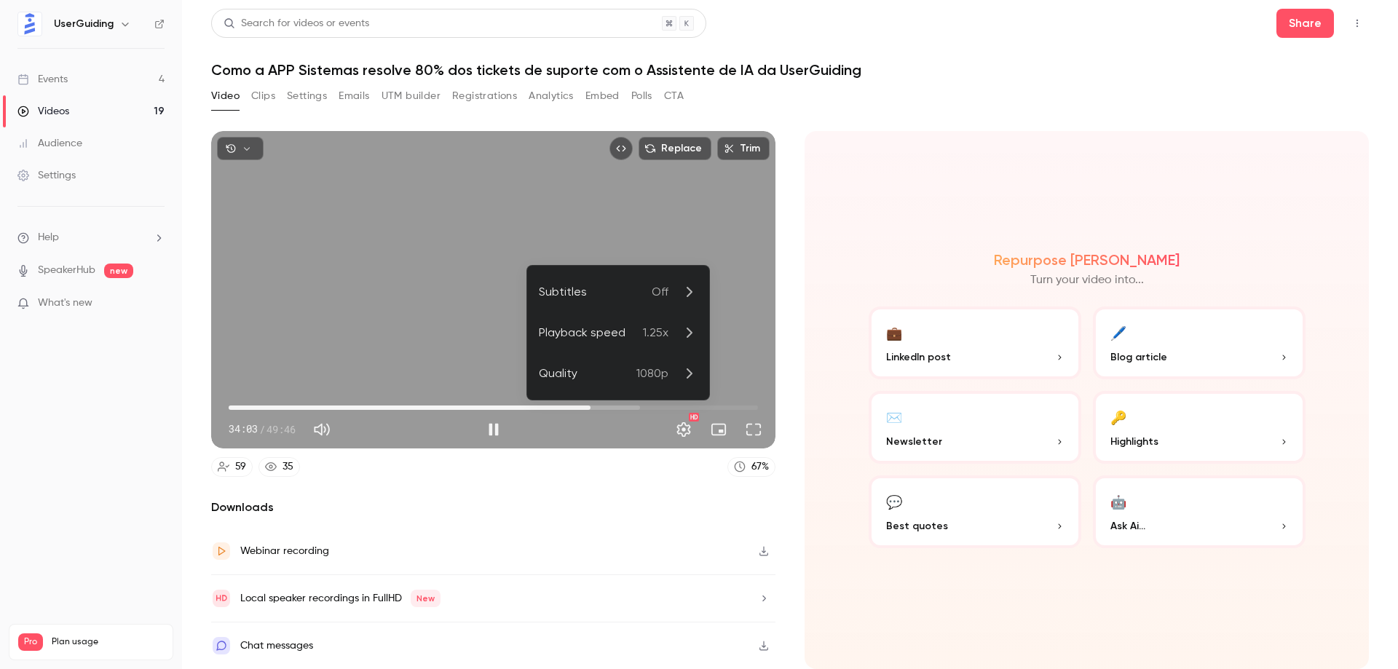
click at [853, 192] on div at bounding box center [699, 334] width 1398 height 669
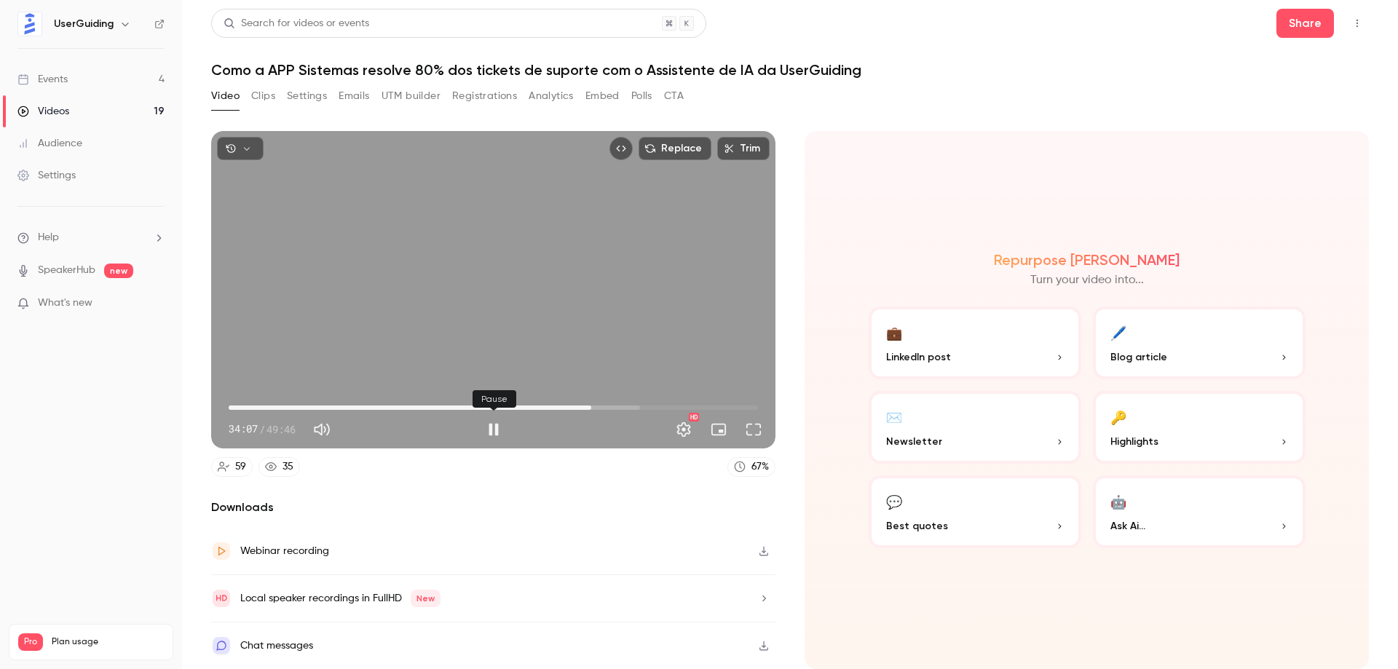
click at [492, 431] on button "Pause" at bounding box center [493, 429] width 29 height 29
click at [493, 431] on button "Play" at bounding box center [493, 429] width 29 height 29
click at [493, 431] on button "Pause" at bounding box center [493, 429] width 29 height 29
click at [493, 431] on button "Play" at bounding box center [493, 429] width 29 height 29
click at [493, 431] on button "Pause" at bounding box center [493, 429] width 29 height 29
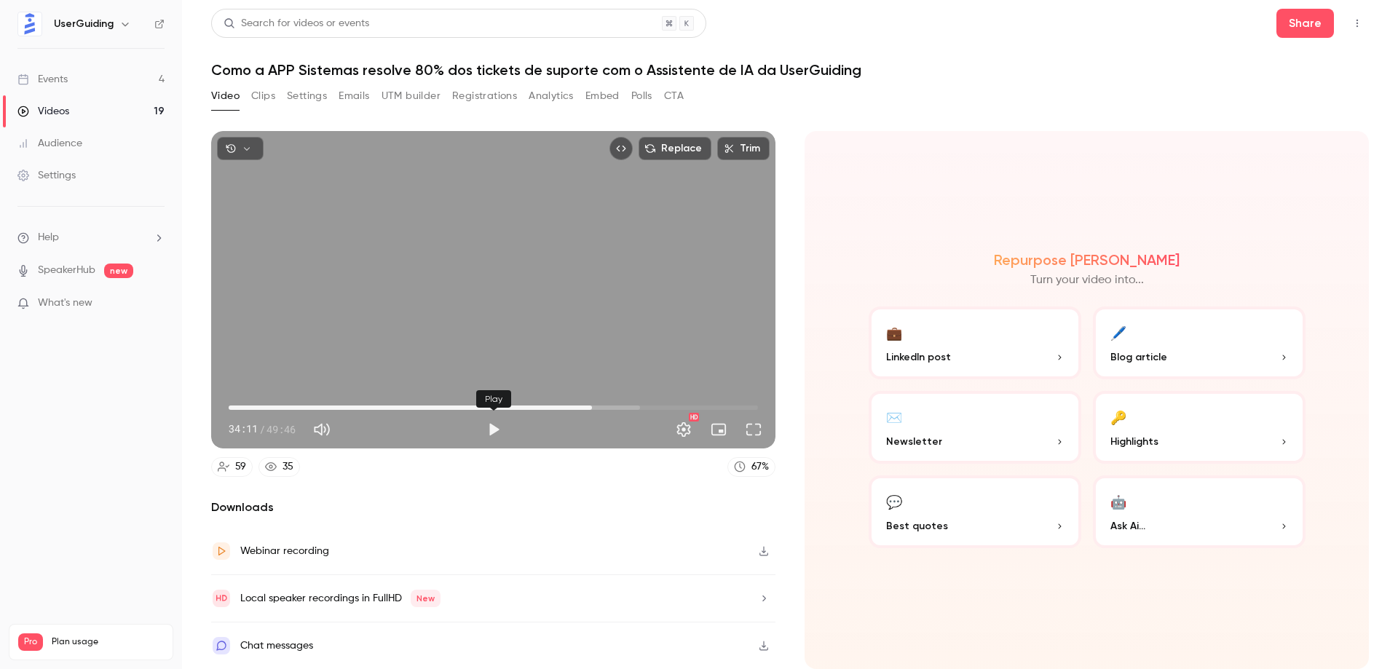
click at [493, 431] on button "Play" at bounding box center [493, 429] width 29 height 29
click at [493, 431] on button "Pause" at bounding box center [493, 429] width 29 height 29
click at [591, 406] on span "34:14" at bounding box center [593, 408] width 4 height 4
click at [500, 427] on button "Play" at bounding box center [493, 429] width 29 height 29
click at [590, 406] on span "33:50" at bounding box center [588, 408] width 4 height 4
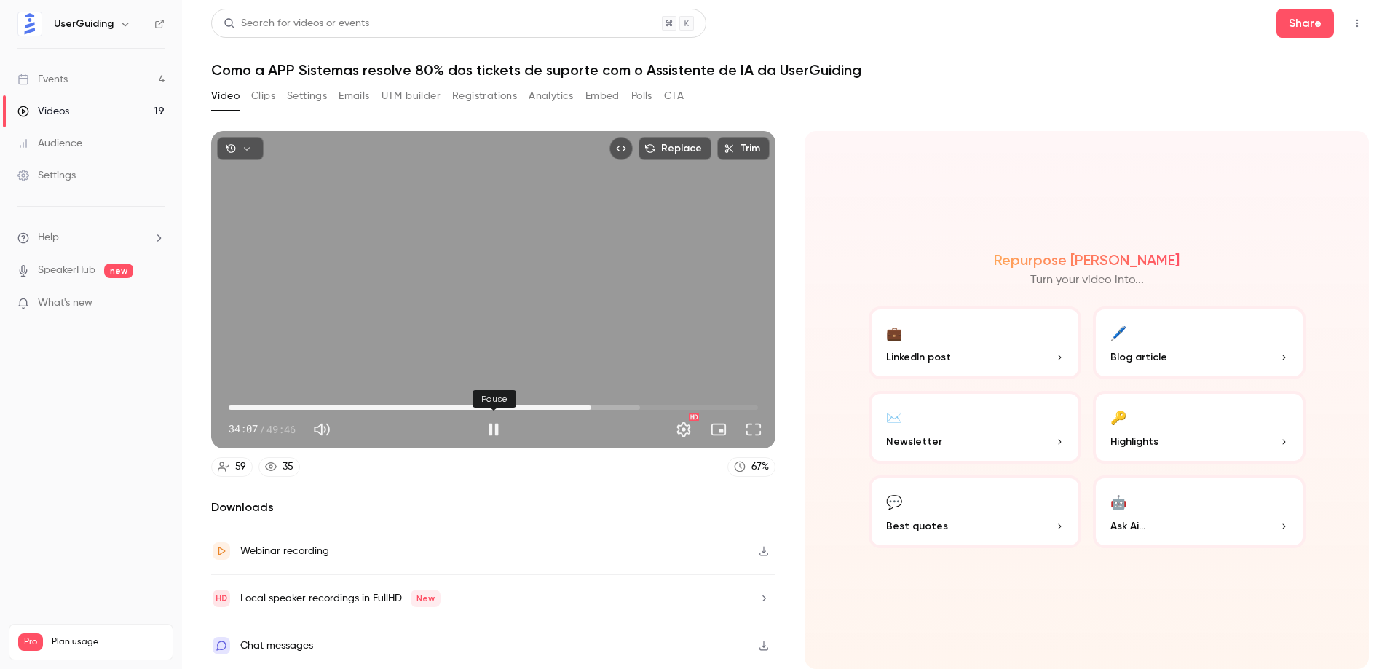
click at [494, 430] on button "Pause" at bounding box center [493, 429] width 29 height 29
click at [494, 430] on button "Play" at bounding box center [493, 429] width 29 height 29
type input "****"
click at [494, 430] on button "Pause" at bounding box center [493, 429] width 29 height 29
click at [926, 103] on div "Video Clips Settings Emails UTM builder Registrations Analytics Embed Polls CTA" at bounding box center [790, 98] width 1158 height 29
